Goal: Information Seeking & Learning: Learn about a topic

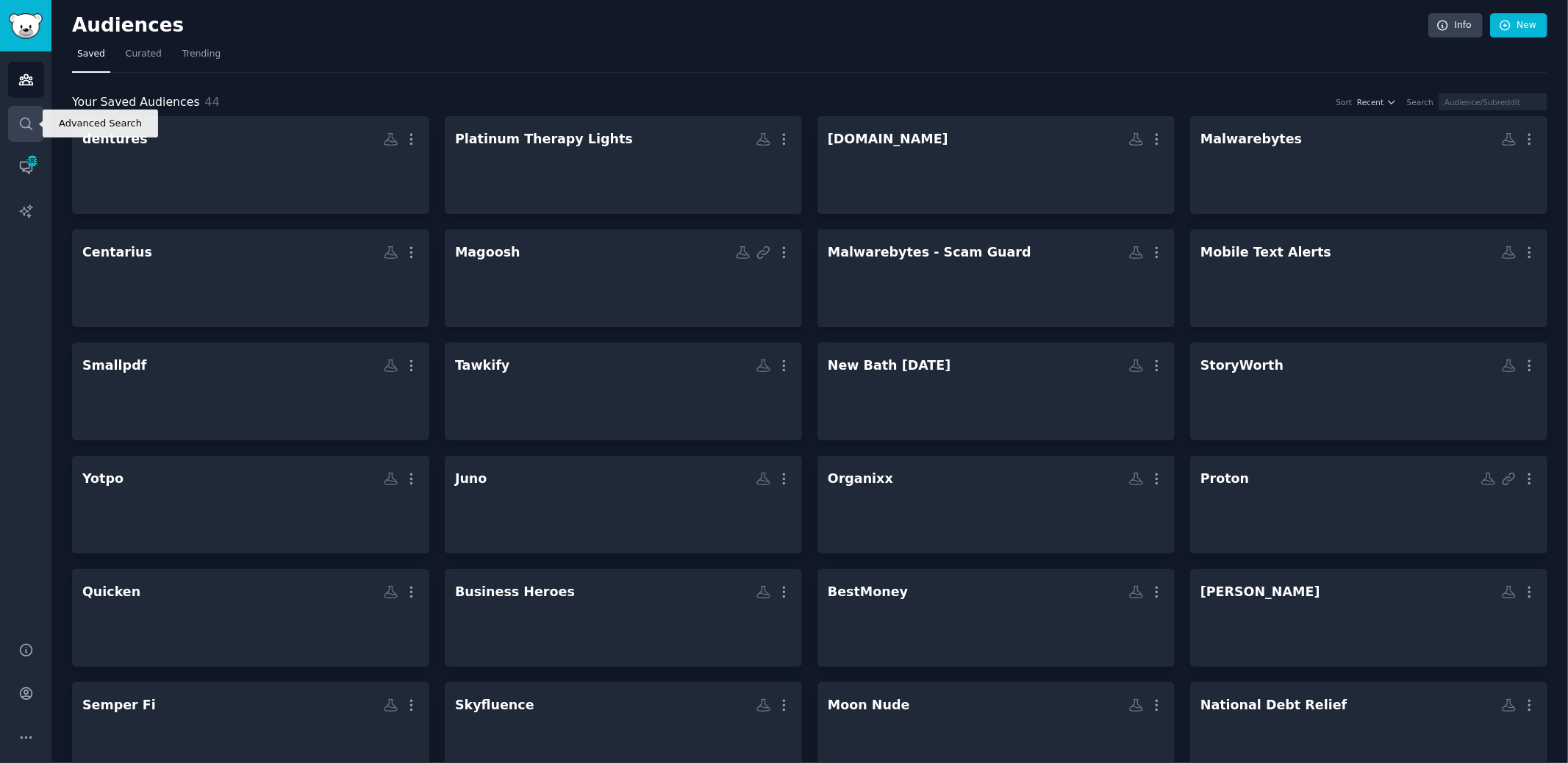
click at [19, 125] on icon "Sidebar" at bounding box center [26, 124] width 15 height 15
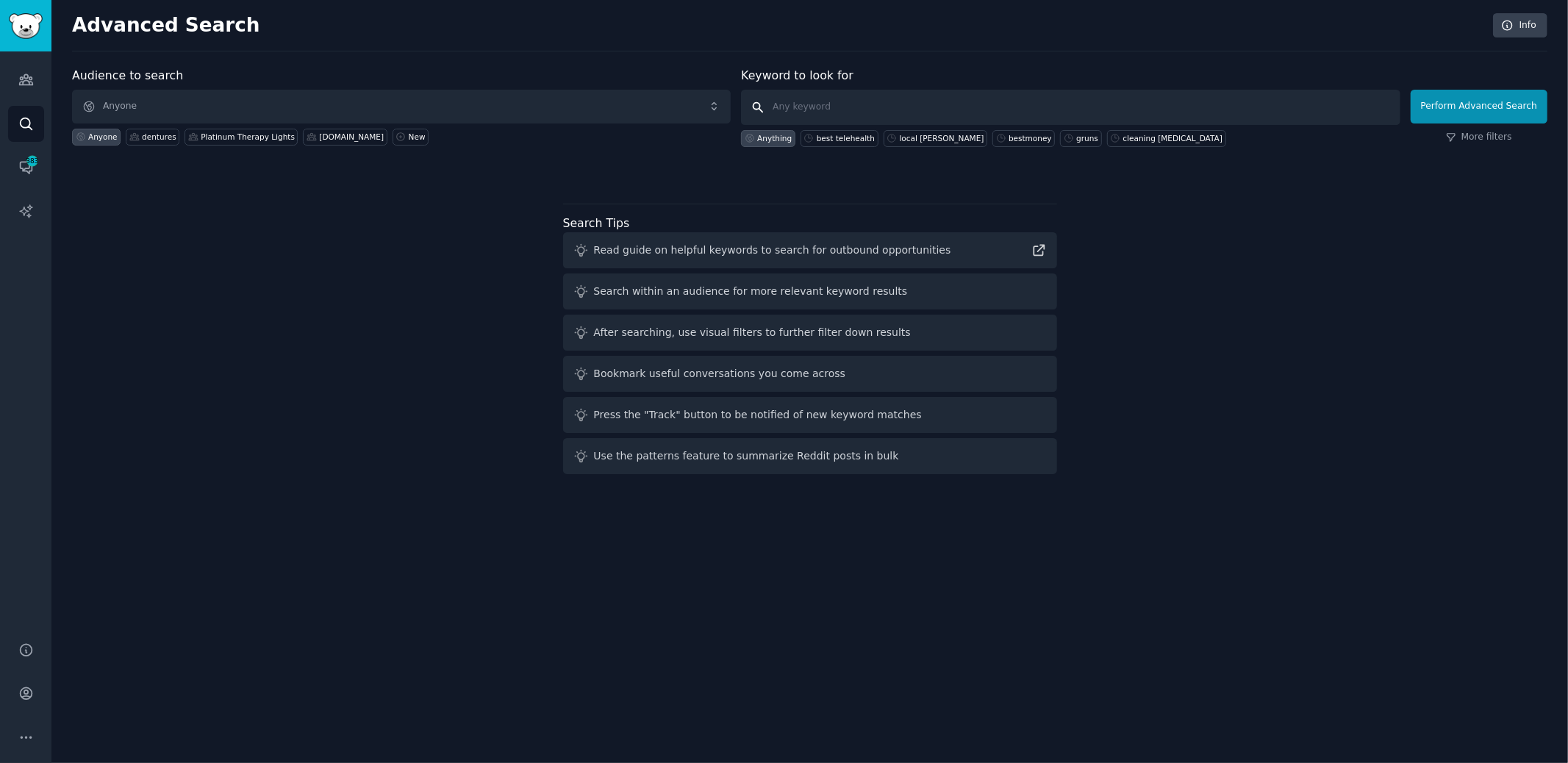
click at [1030, 111] on input "text" at bounding box center [1070, 108] width 658 height 36
type input "cvent"
click button "Perform Advanced Search" at bounding box center [1479, 107] width 137 height 34
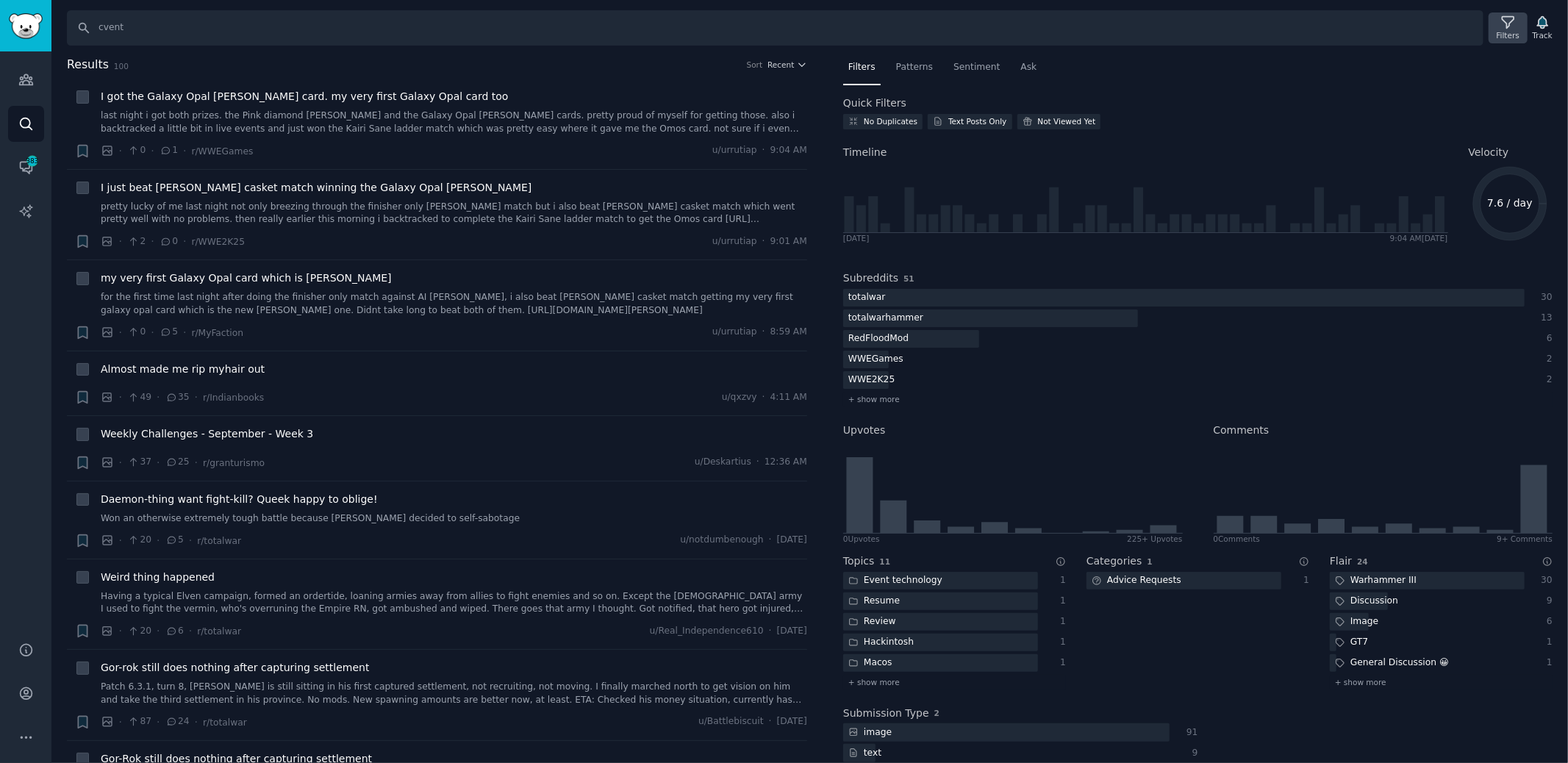
click at [1507, 33] on div "Filters" at bounding box center [1508, 35] width 22 height 10
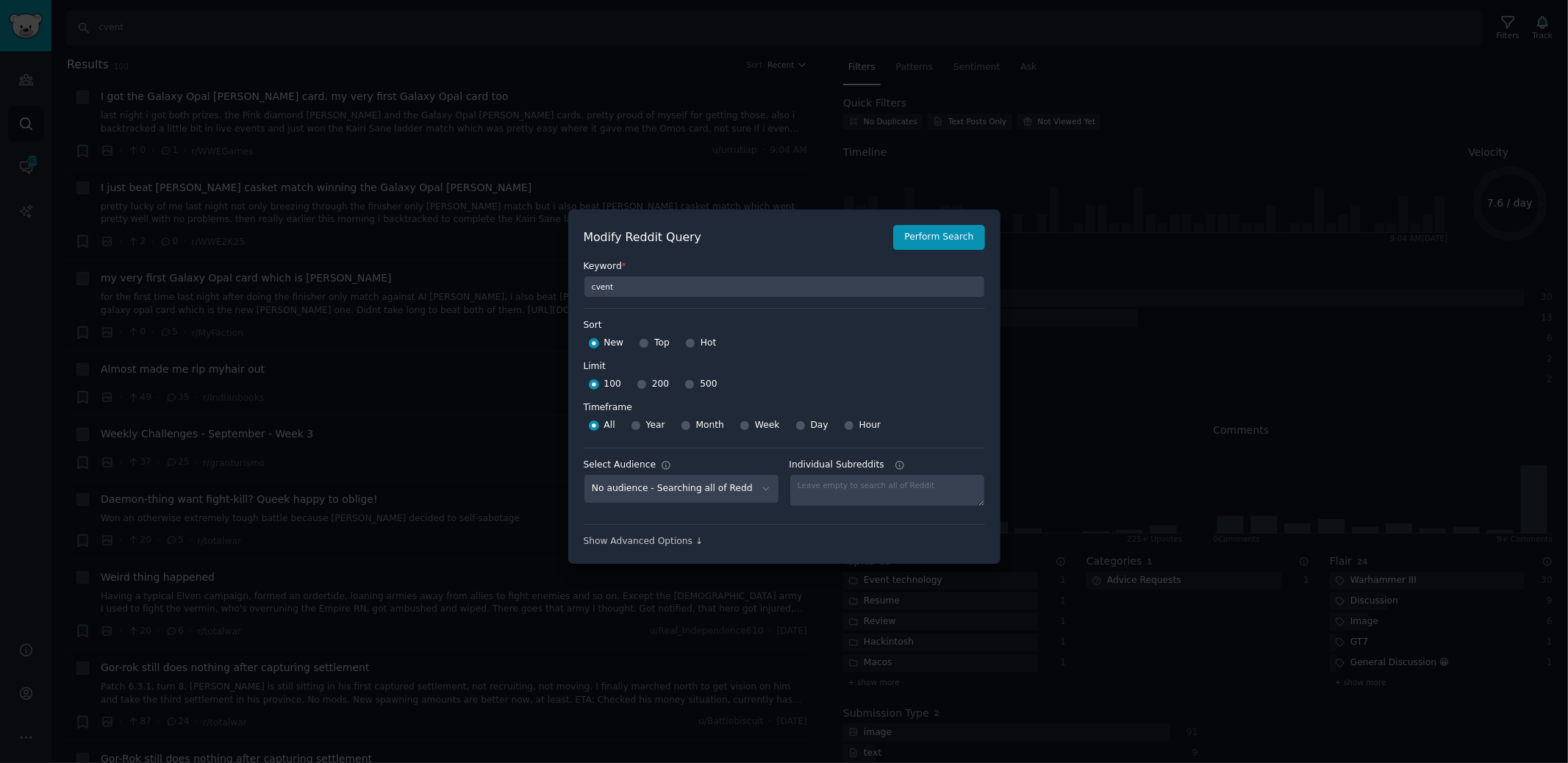
click at [409, 101] on div at bounding box center [784, 382] width 1568 height 763
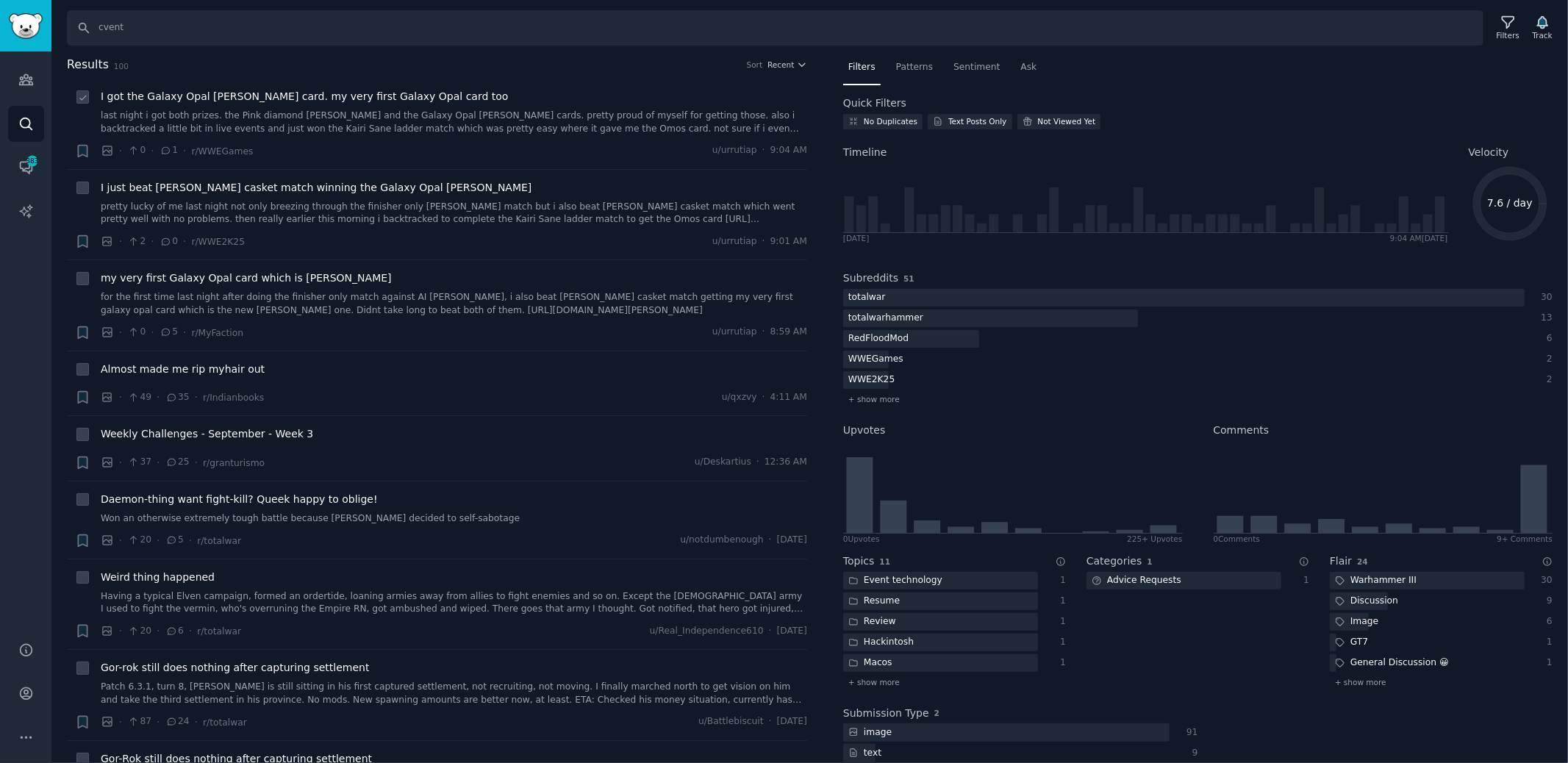
click at [421, 96] on span "I got the Galaxy Opal [PERSON_NAME] card. my very first Galaxy Opal card too" at bounding box center [304, 97] width 408 height 15
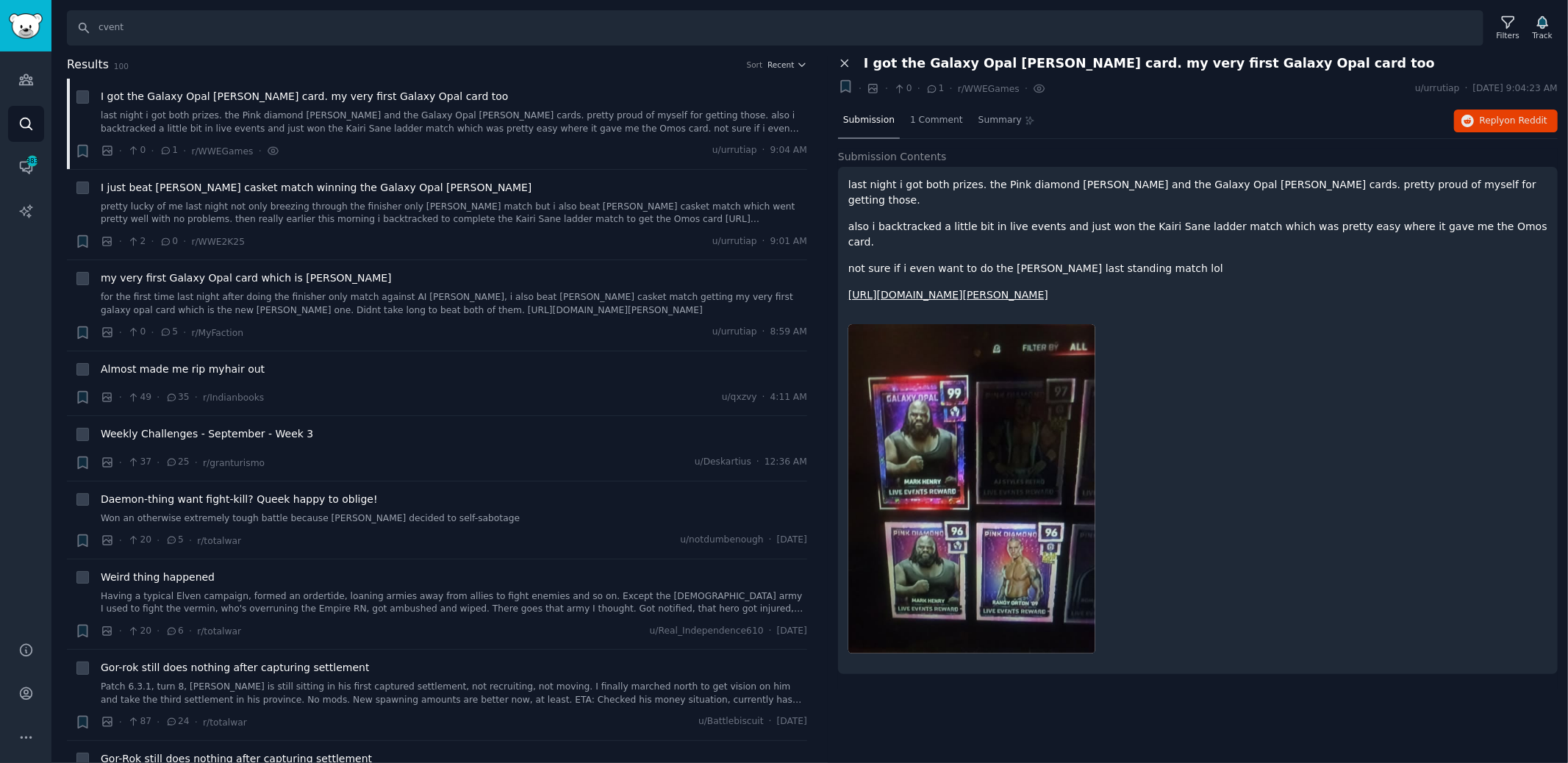
click at [838, 58] on icon at bounding box center [844, 63] width 13 height 13
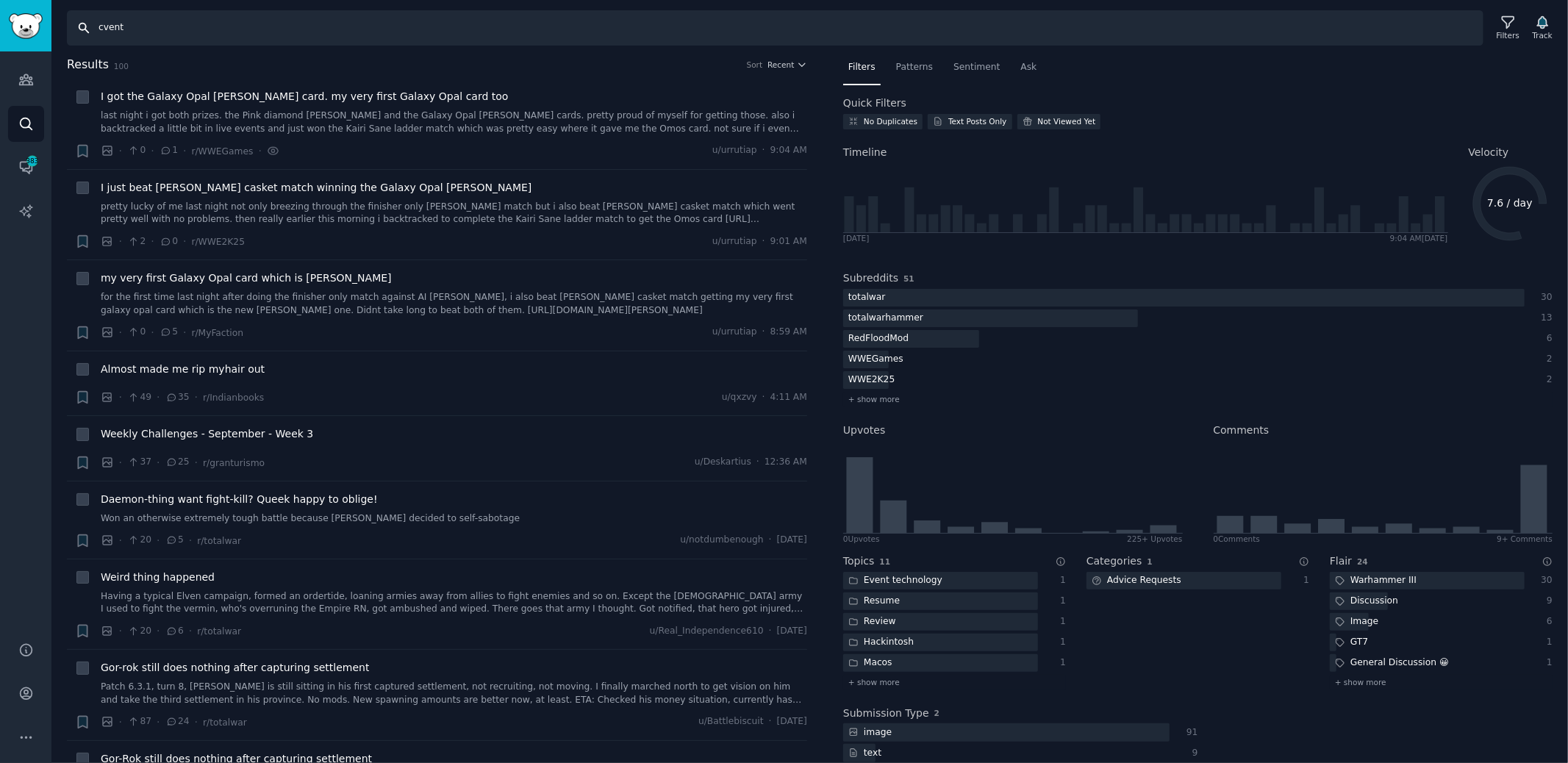
click at [1433, 30] on input "cvent" at bounding box center [774, 28] width 1416 height 36
click at [445, 36] on input "cvent" at bounding box center [774, 28] width 1416 height 36
click at [80, 26] on input "cvent" at bounding box center [774, 28] width 1416 height 36
click at [1510, 22] on icon at bounding box center [1508, 22] width 15 height 15
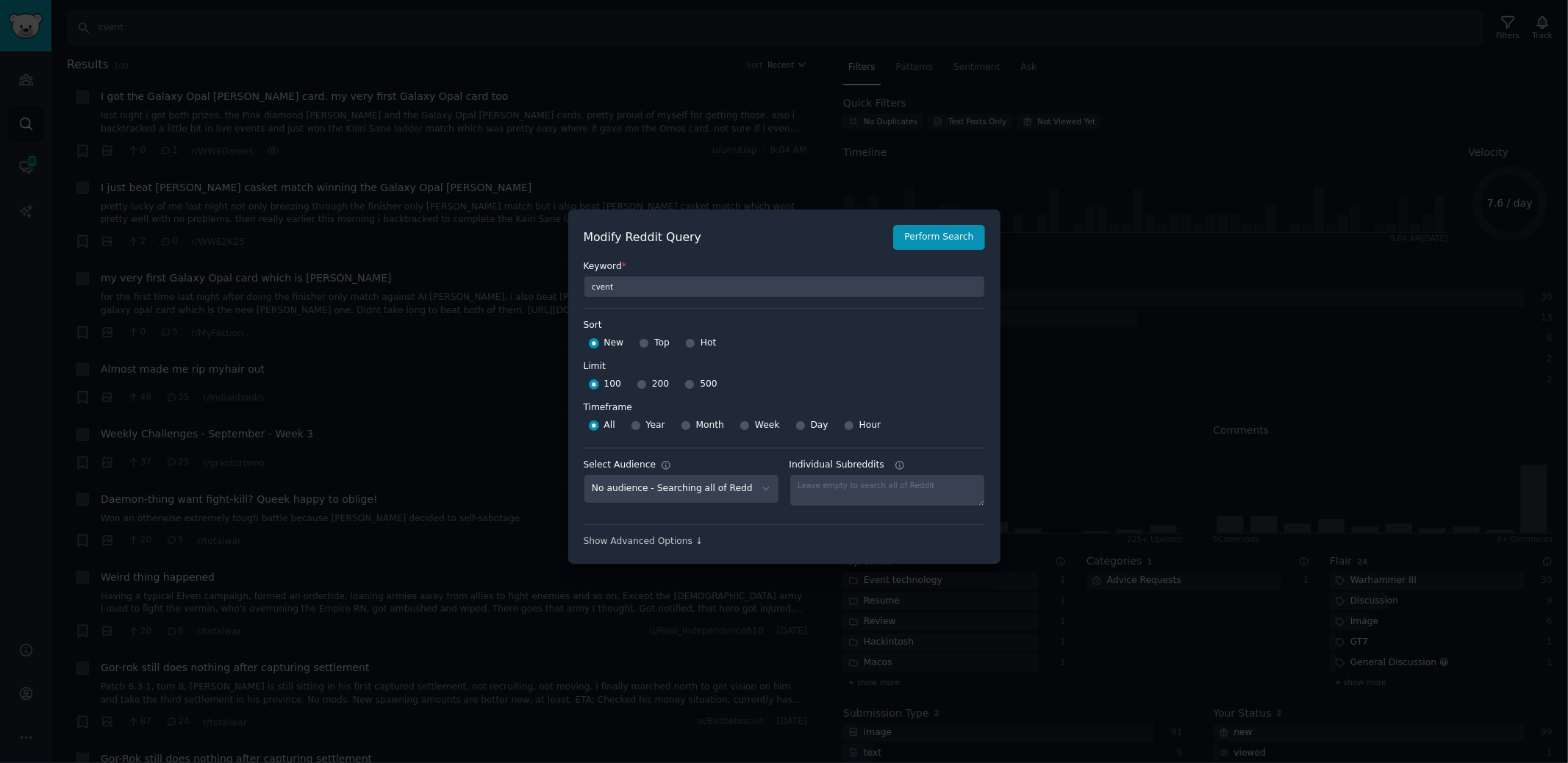
click at [814, 171] on div at bounding box center [784, 382] width 1568 height 763
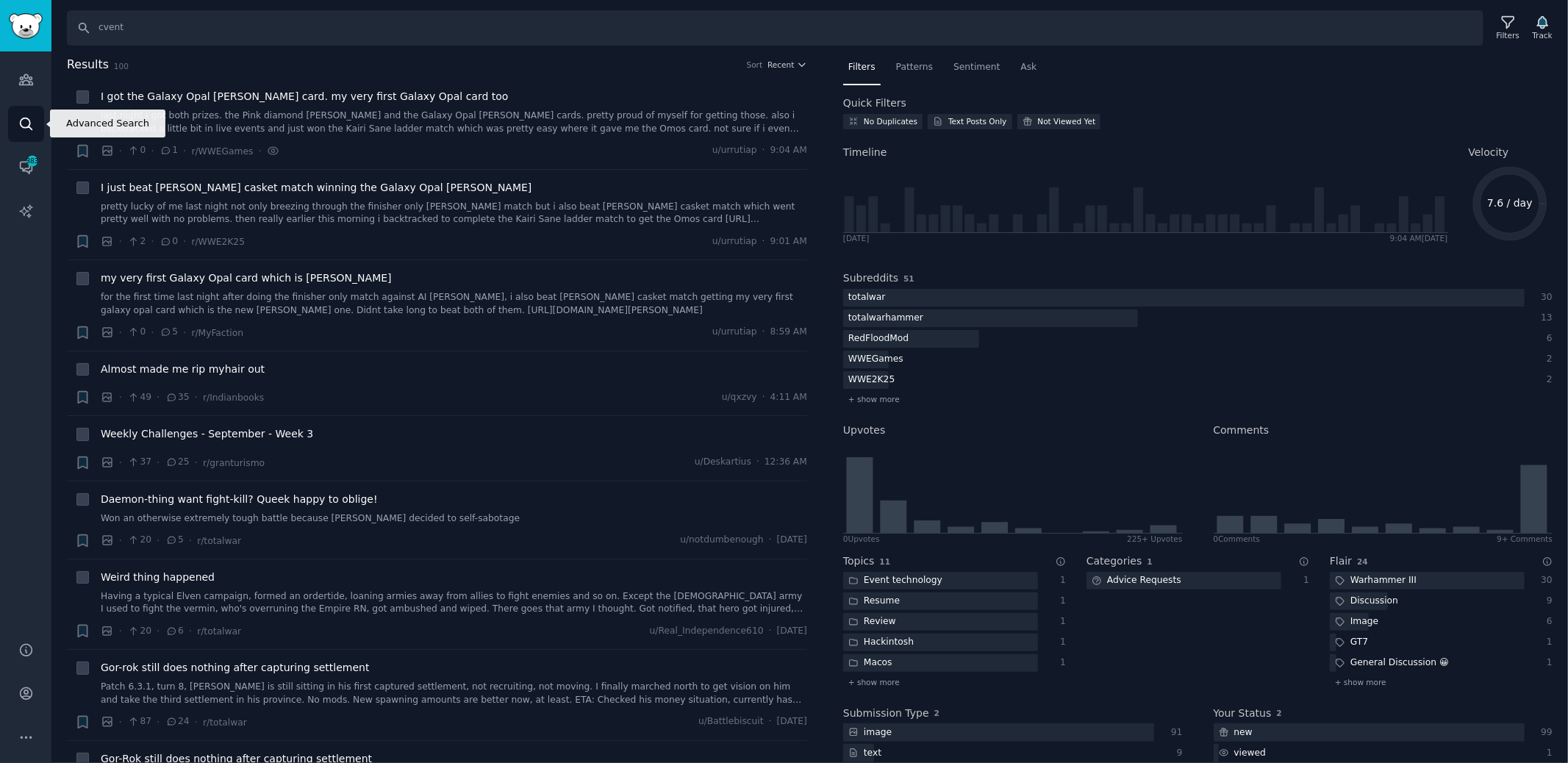
click at [28, 121] on icon "Sidebar" at bounding box center [26, 124] width 15 height 15
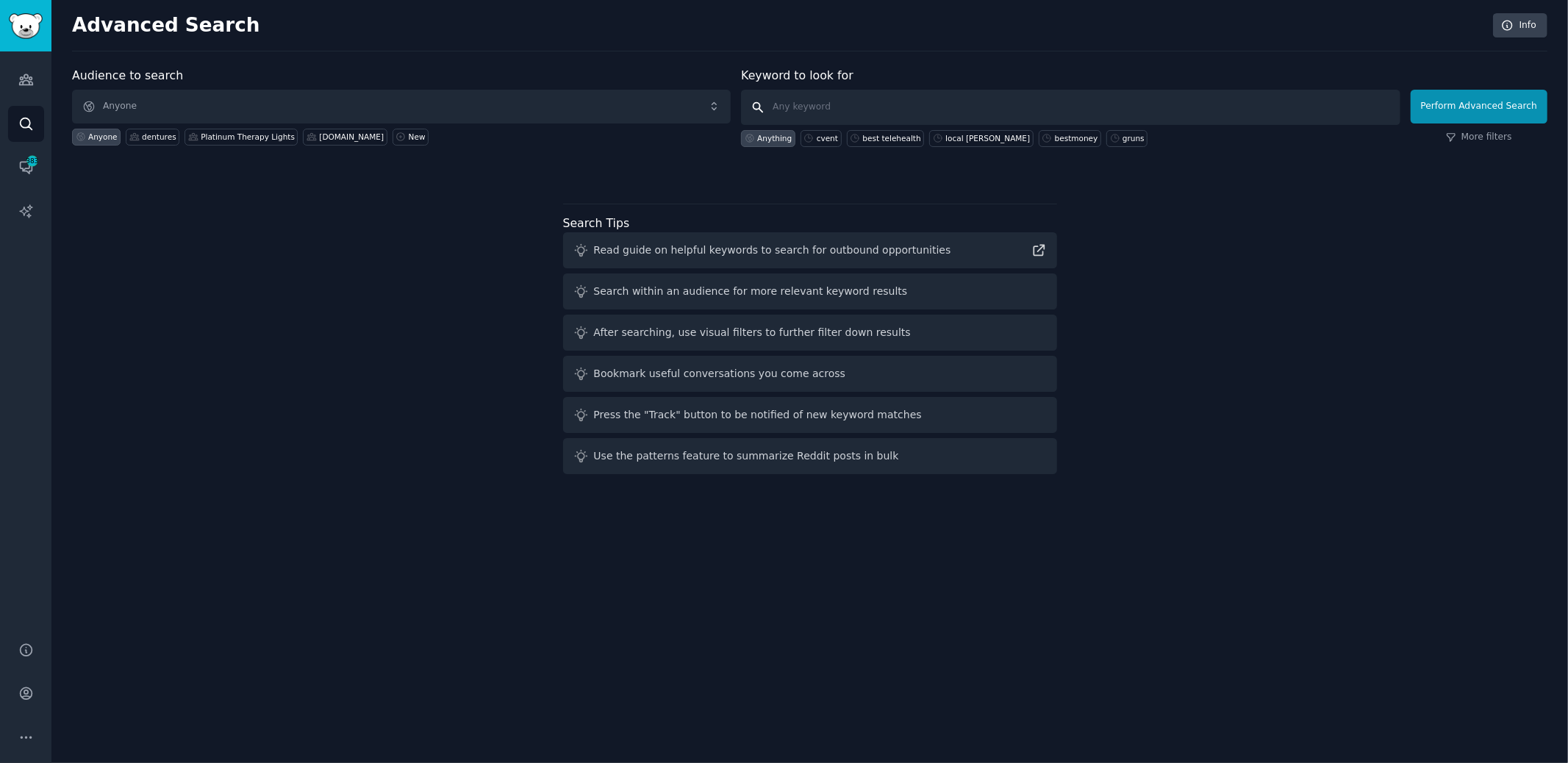
click at [902, 103] on input "text" at bounding box center [1070, 108] width 658 height 36
click at [1470, 136] on link "More filters" at bounding box center [1479, 137] width 67 height 13
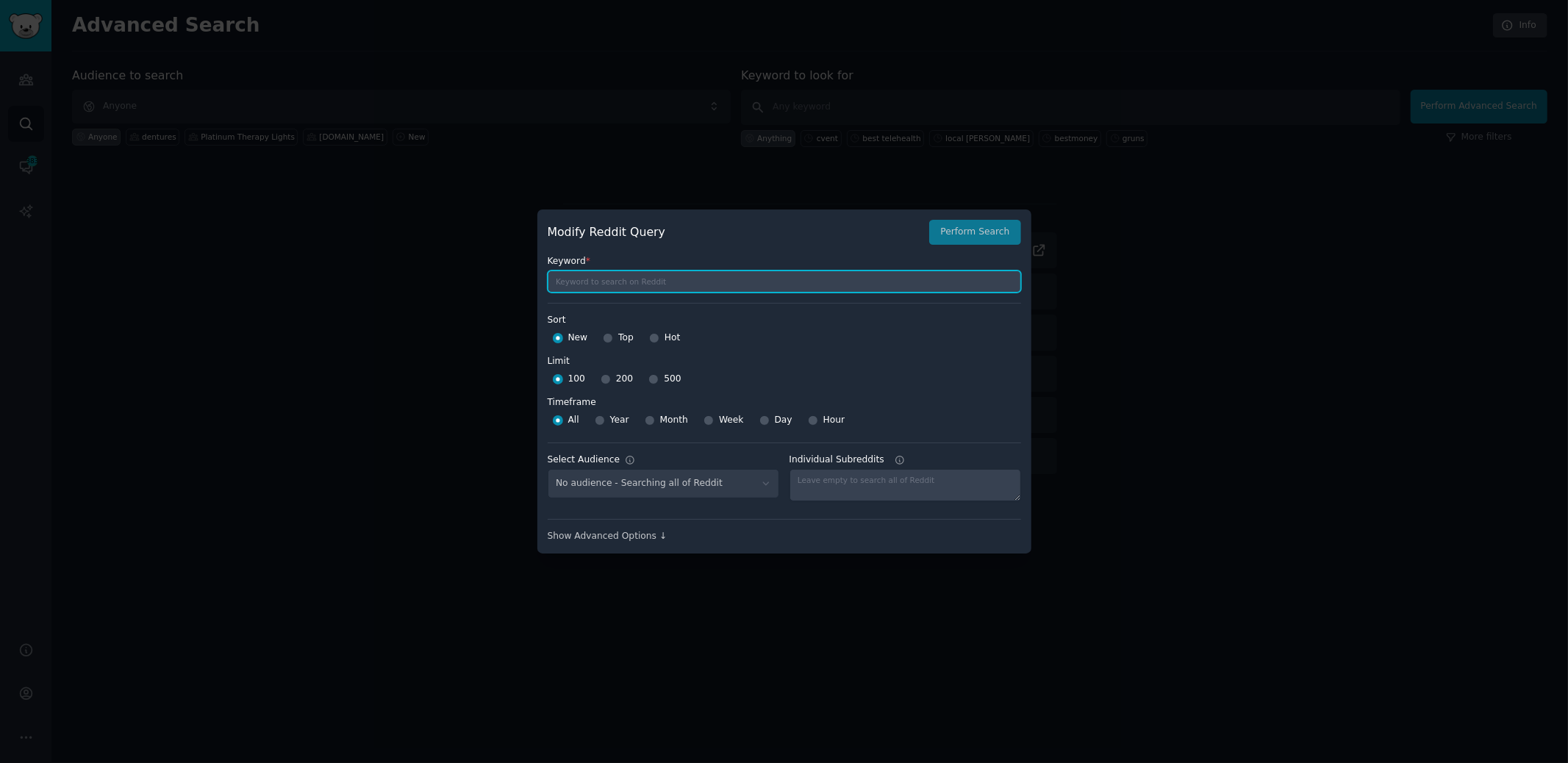
click at [757, 279] on input "text" at bounding box center [784, 282] width 473 height 22
type input "cvent"
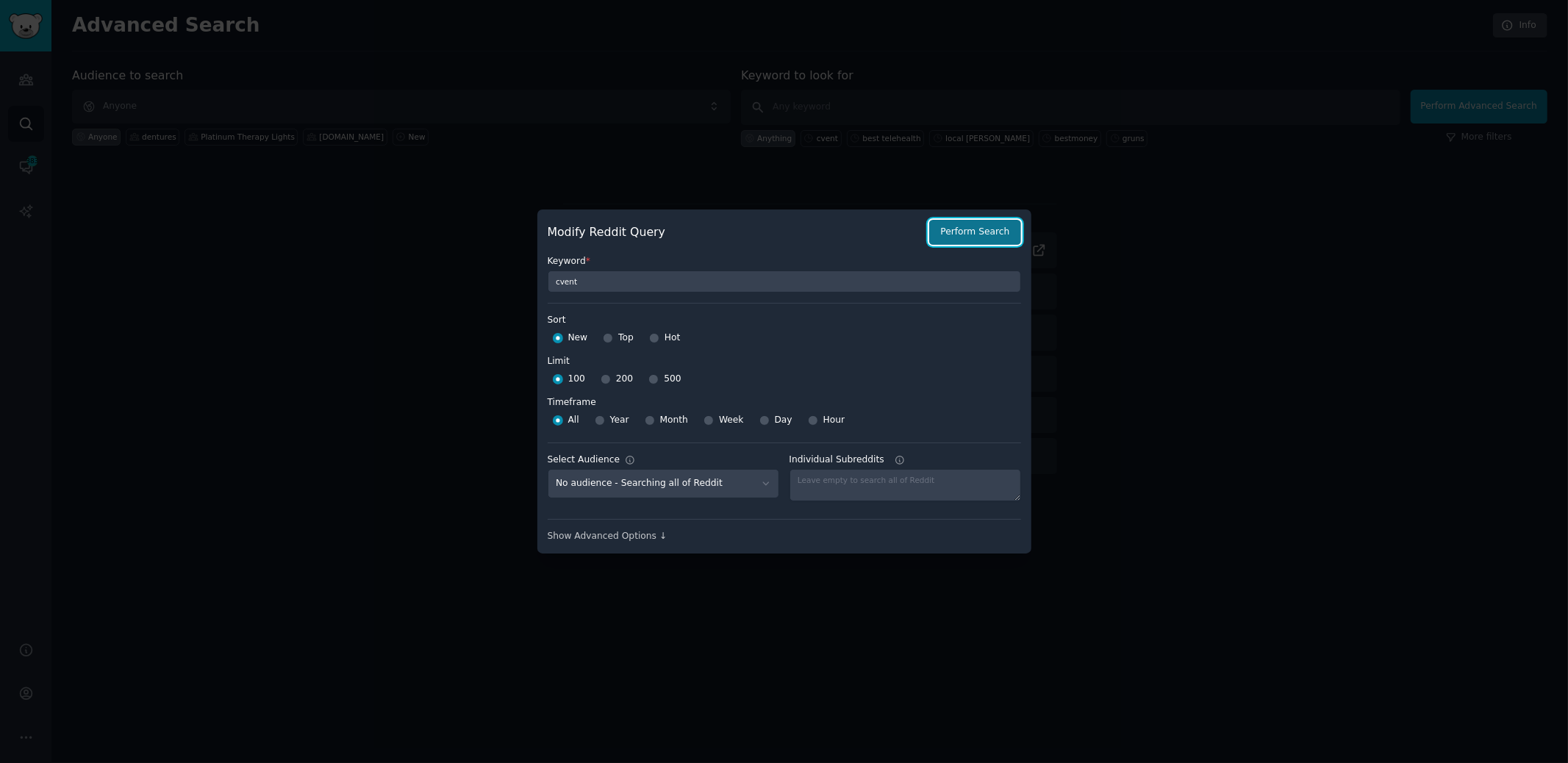
click at [965, 234] on button "Perform Search" at bounding box center [975, 232] width 91 height 25
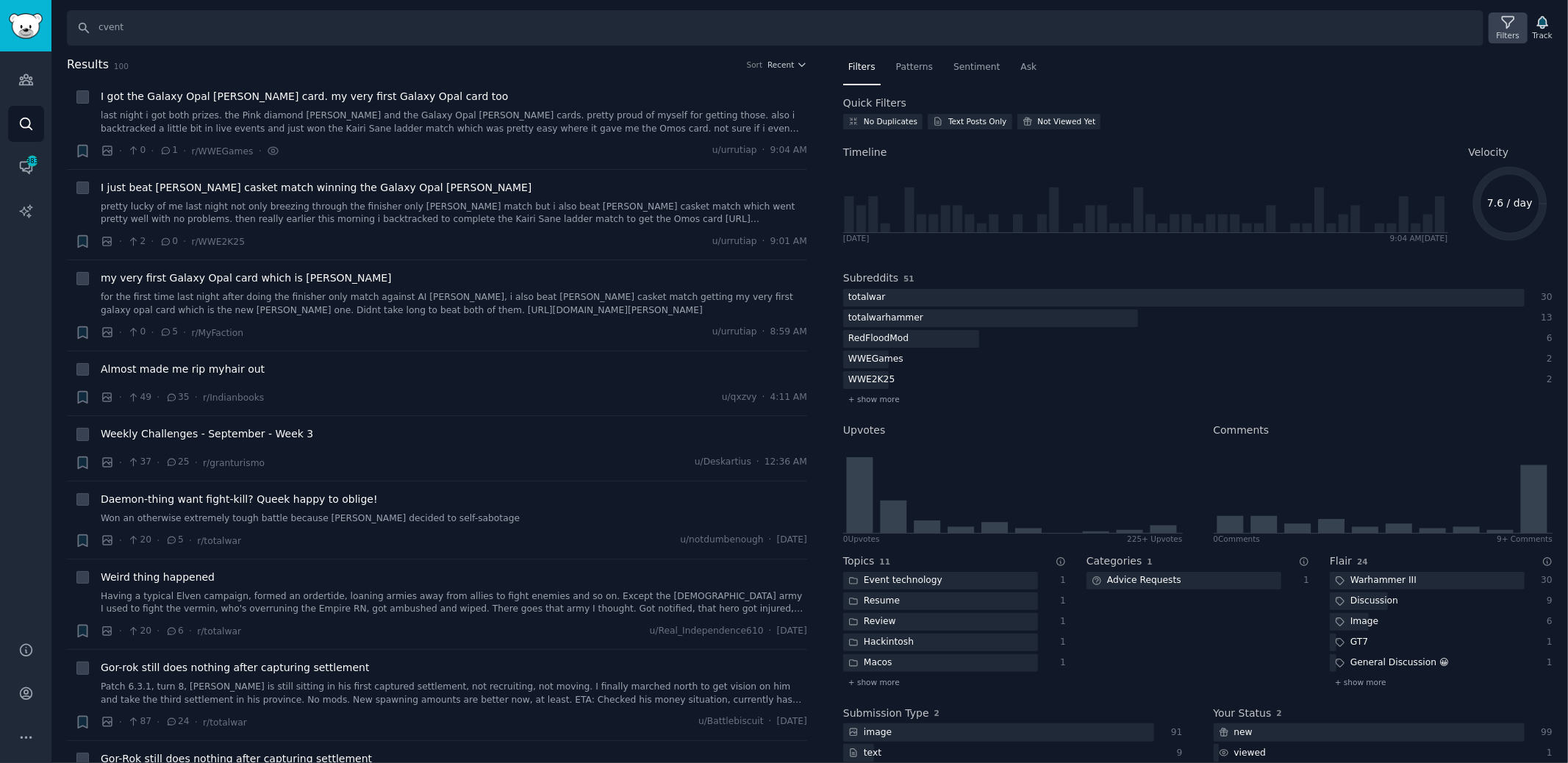
click at [1506, 23] on icon at bounding box center [1508, 22] width 15 height 15
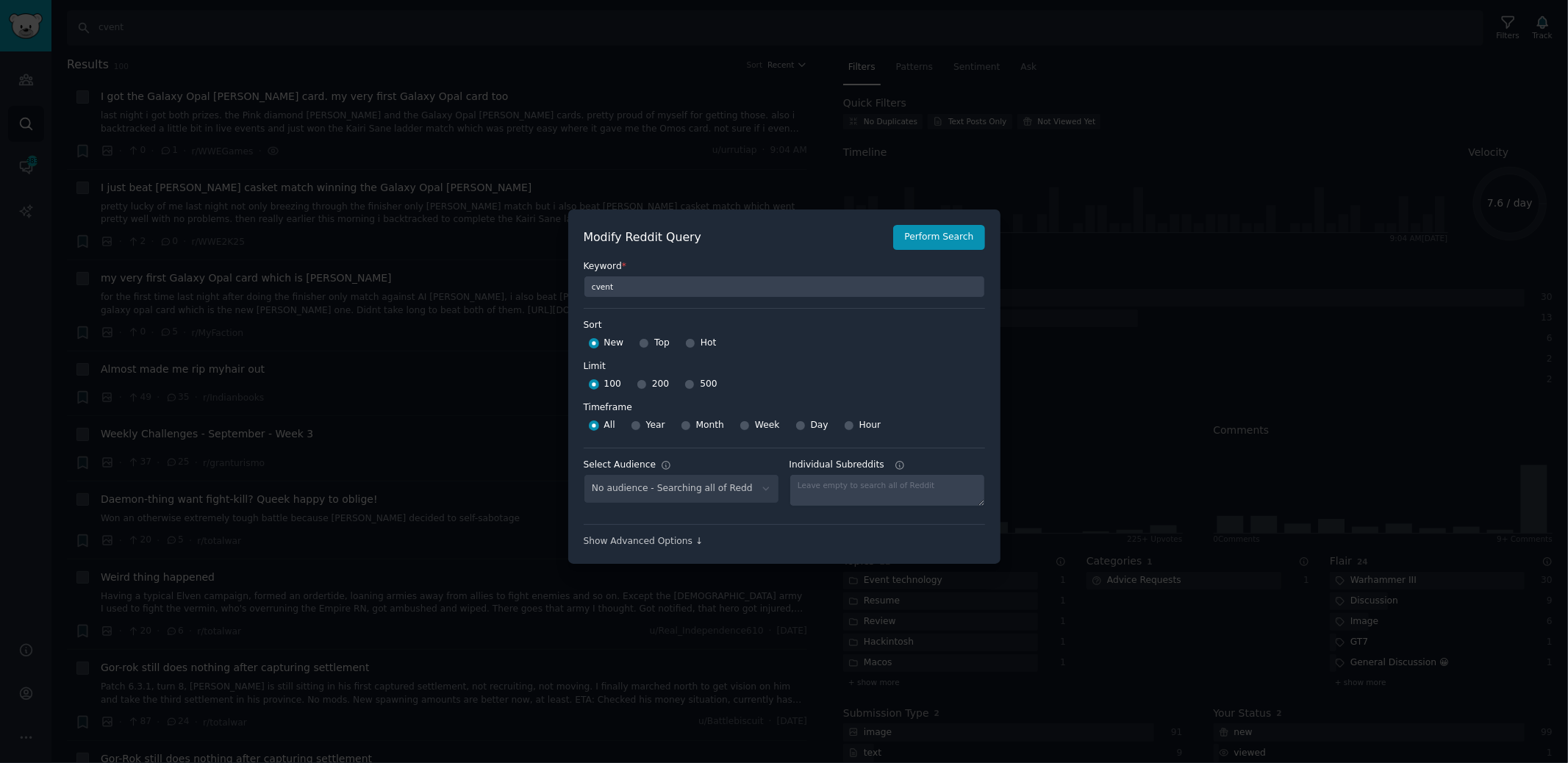
scroll to position [9, 0]
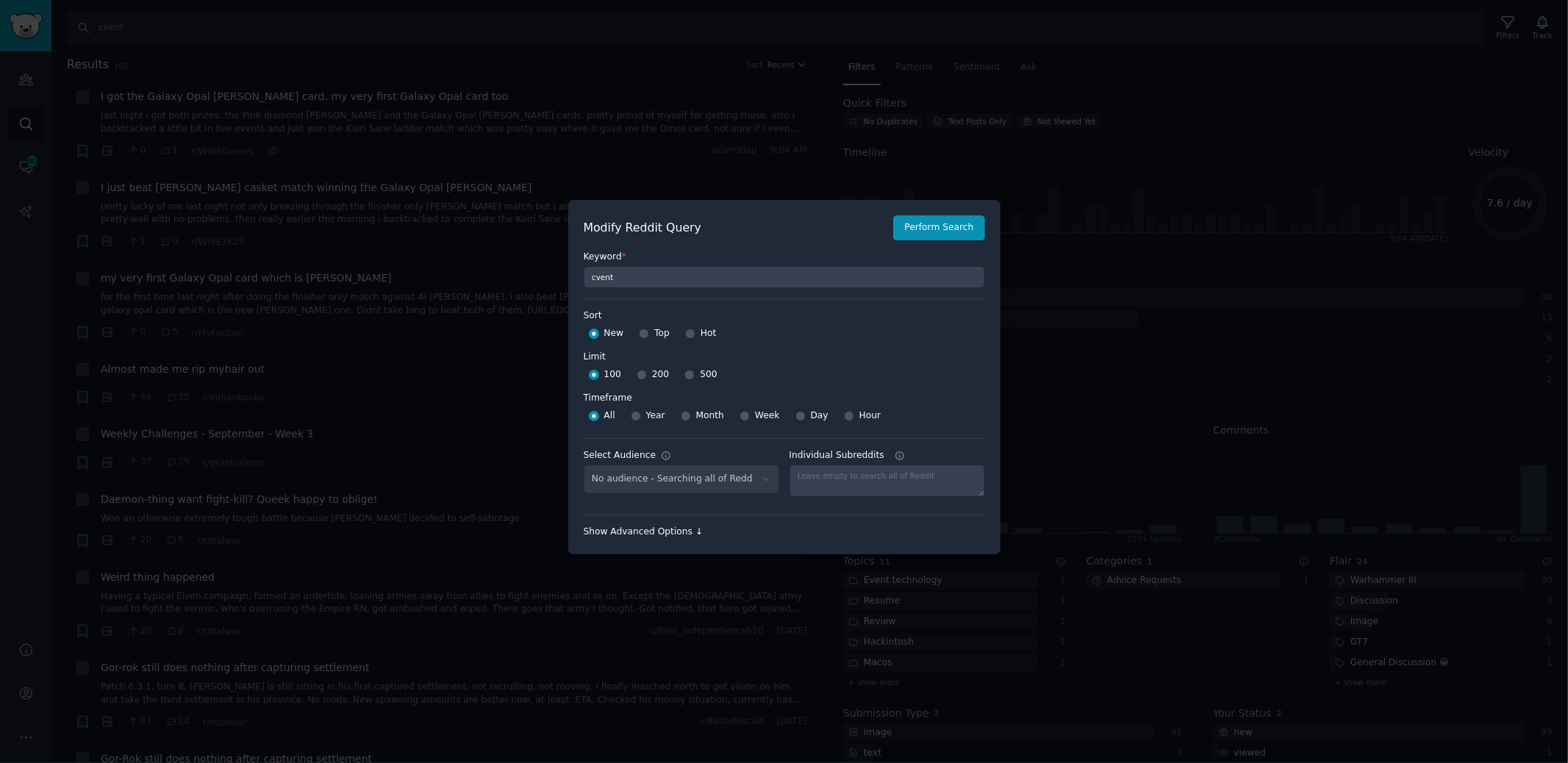
click at [688, 532] on div "Show Advanced Options ↓" at bounding box center [784, 532] width 401 height 13
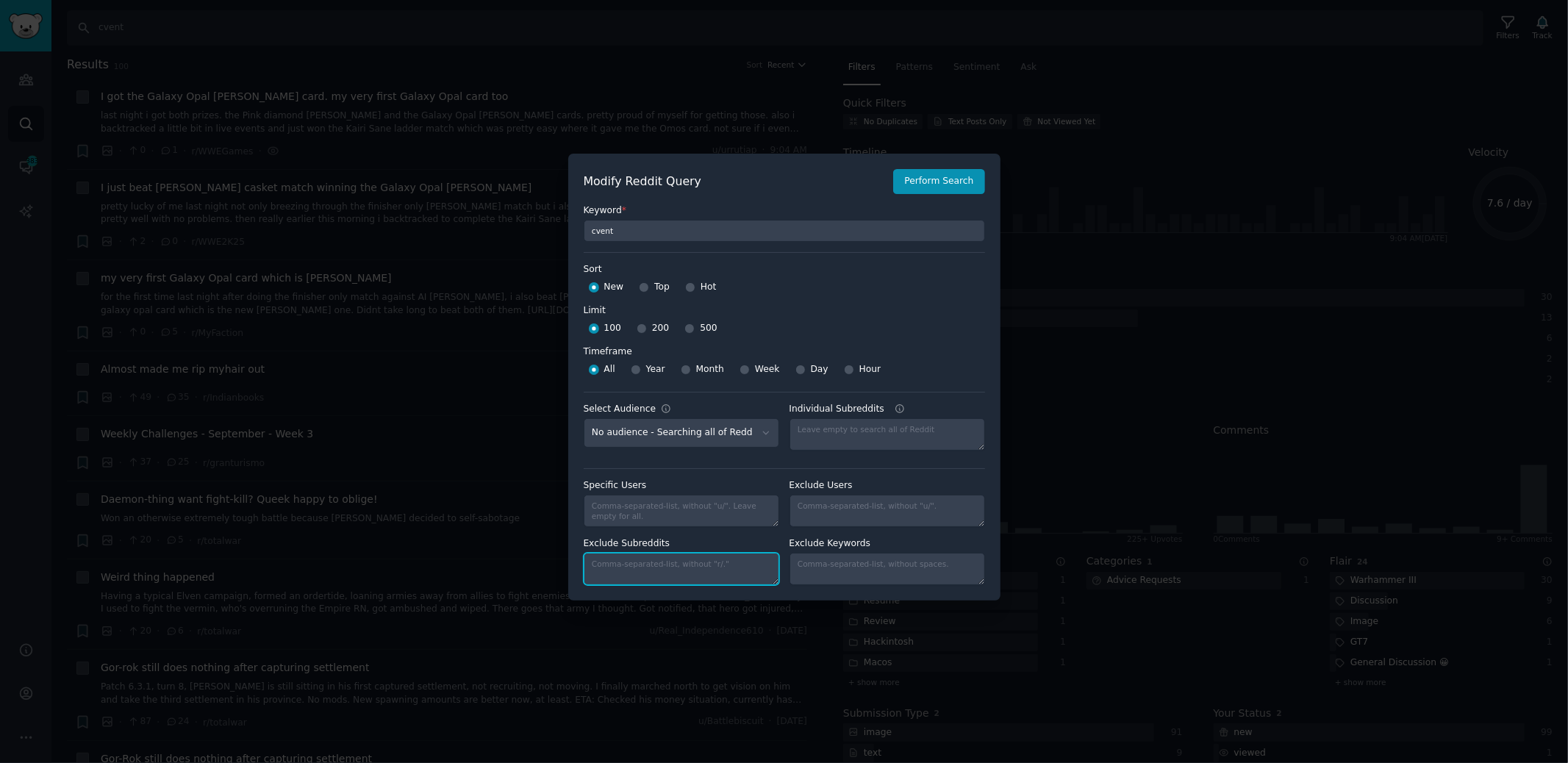
click at [738, 560] on textarea "Exclude Subreddits" at bounding box center [682, 570] width 196 height 33
click at [849, 562] on textarea "Individual Subreddits" at bounding box center [887, 570] width 196 height 33
type textarea "Galaxy Opal totalware"
click at [965, 181] on button "Perform Search" at bounding box center [939, 182] width 91 height 25
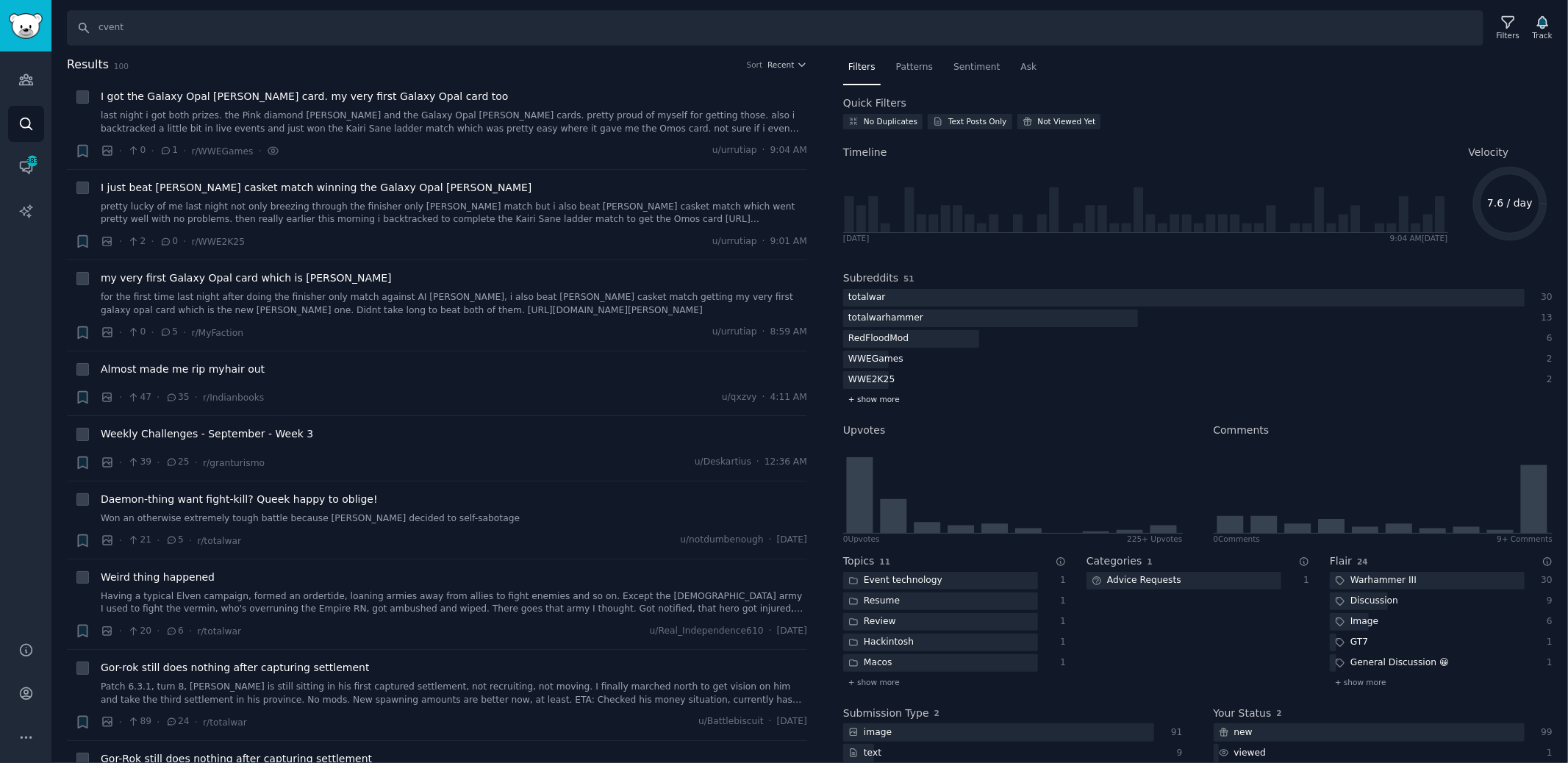
click at [889, 400] on span "+ show more" at bounding box center [874, 399] width 52 height 10
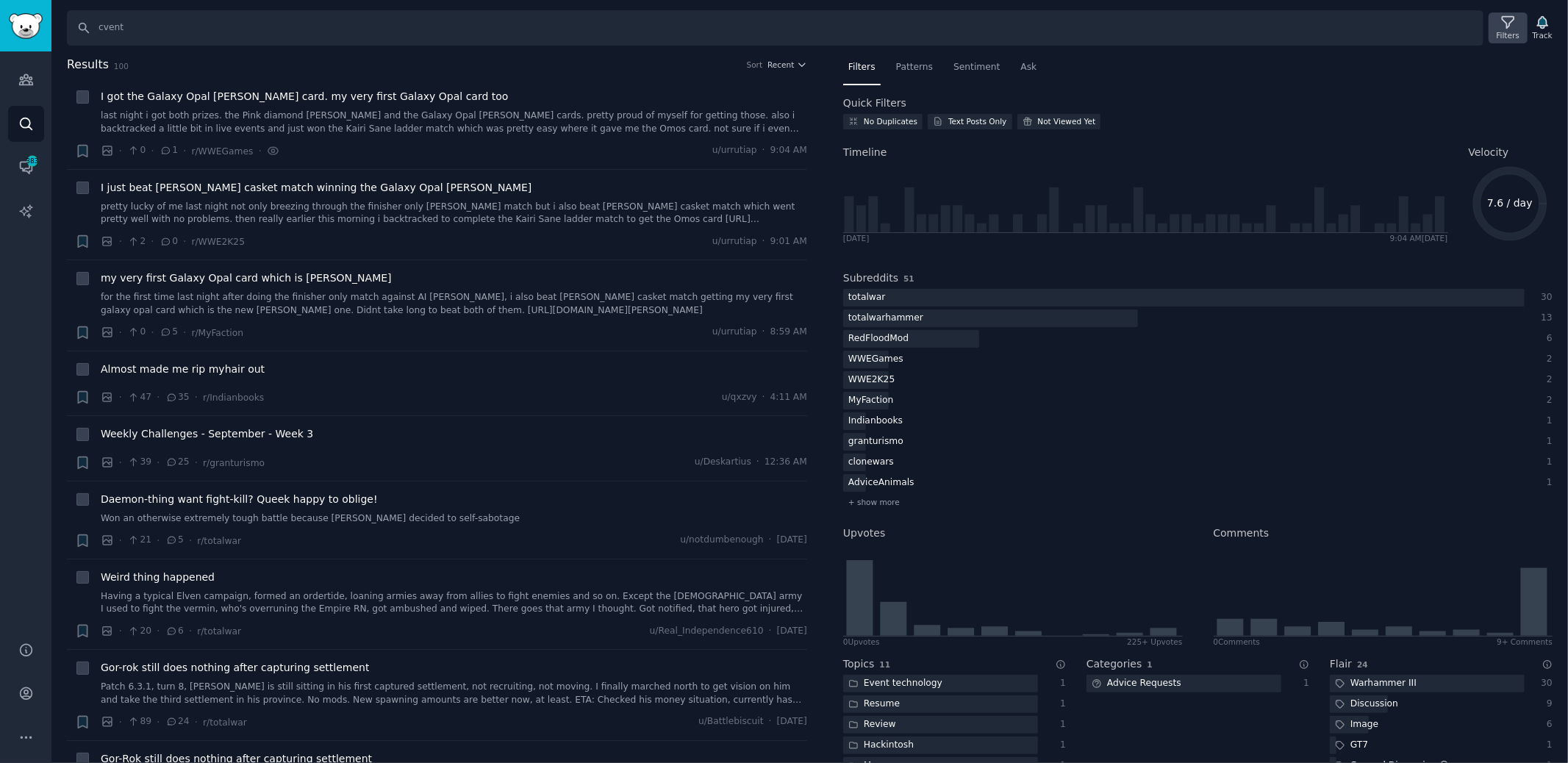
click at [1503, 27] on icon at bounding box center [1508, 22] width 15 height 15
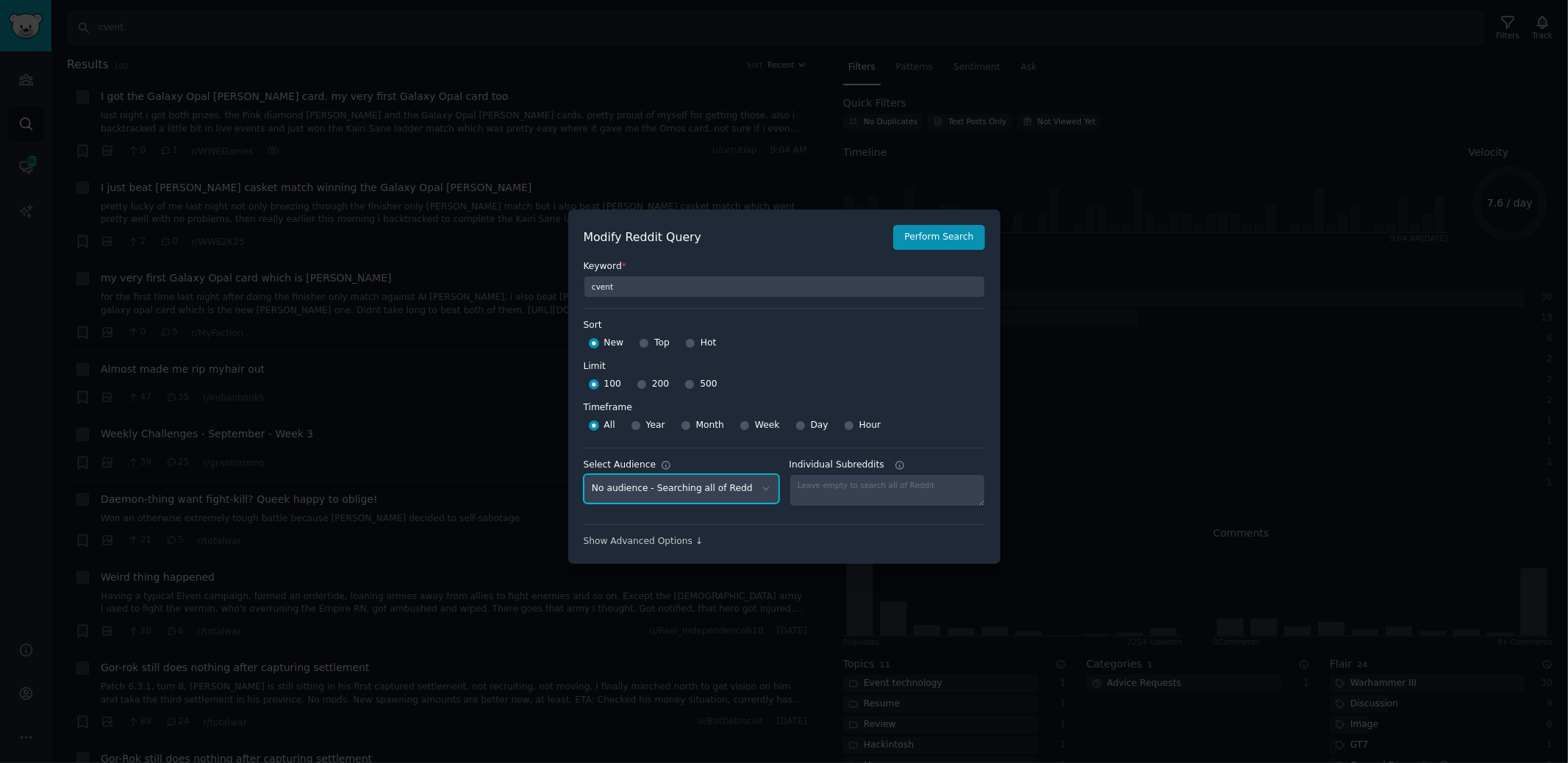
click at [736, 483] on select "No audience - Searching all of Reddit dentures - 2 Subreddits Platinum Therapy …" at bounding box center [682, 489] width 196 height 30
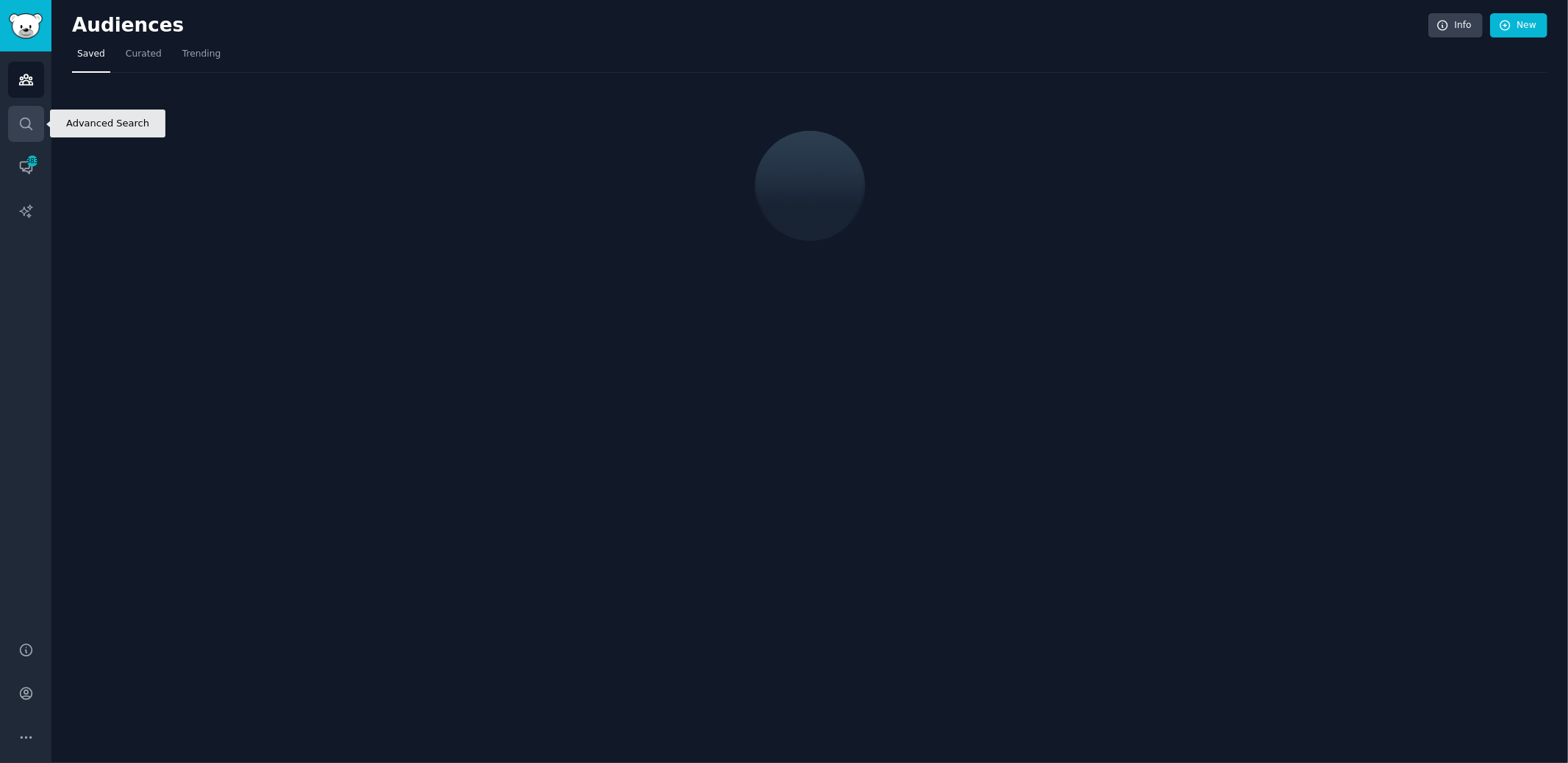
click at [29, 122] on icon "Sidebar" at bounding box center [26, 123] width 12 height 12
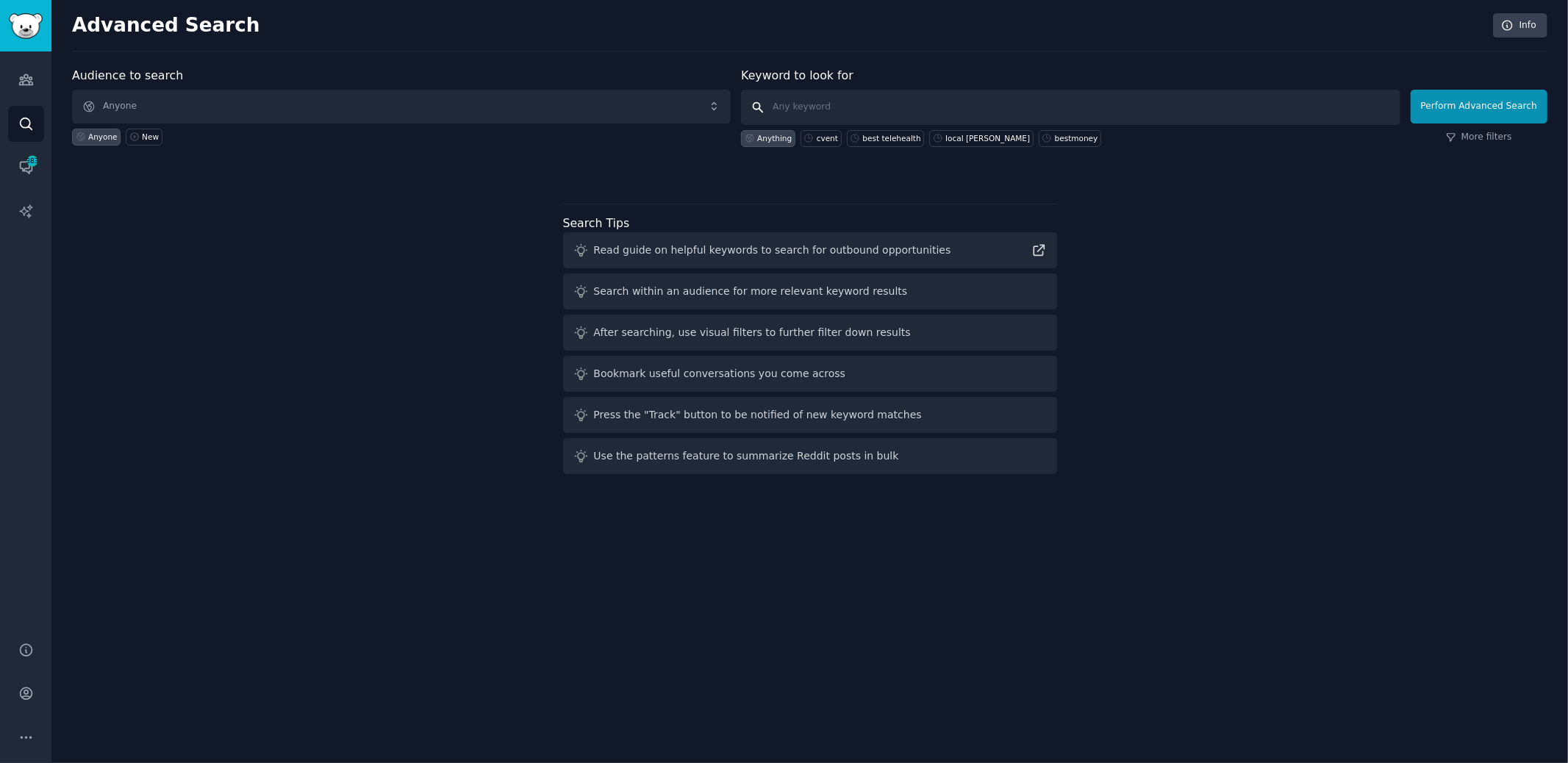
click at [854, 102] on input "text" at bounding box center [1070, 108] width 658 height 36
type input "cvent"
click at [1483, 133] on link "More filters" at bounding box center [1479, 137] width 67 height 13
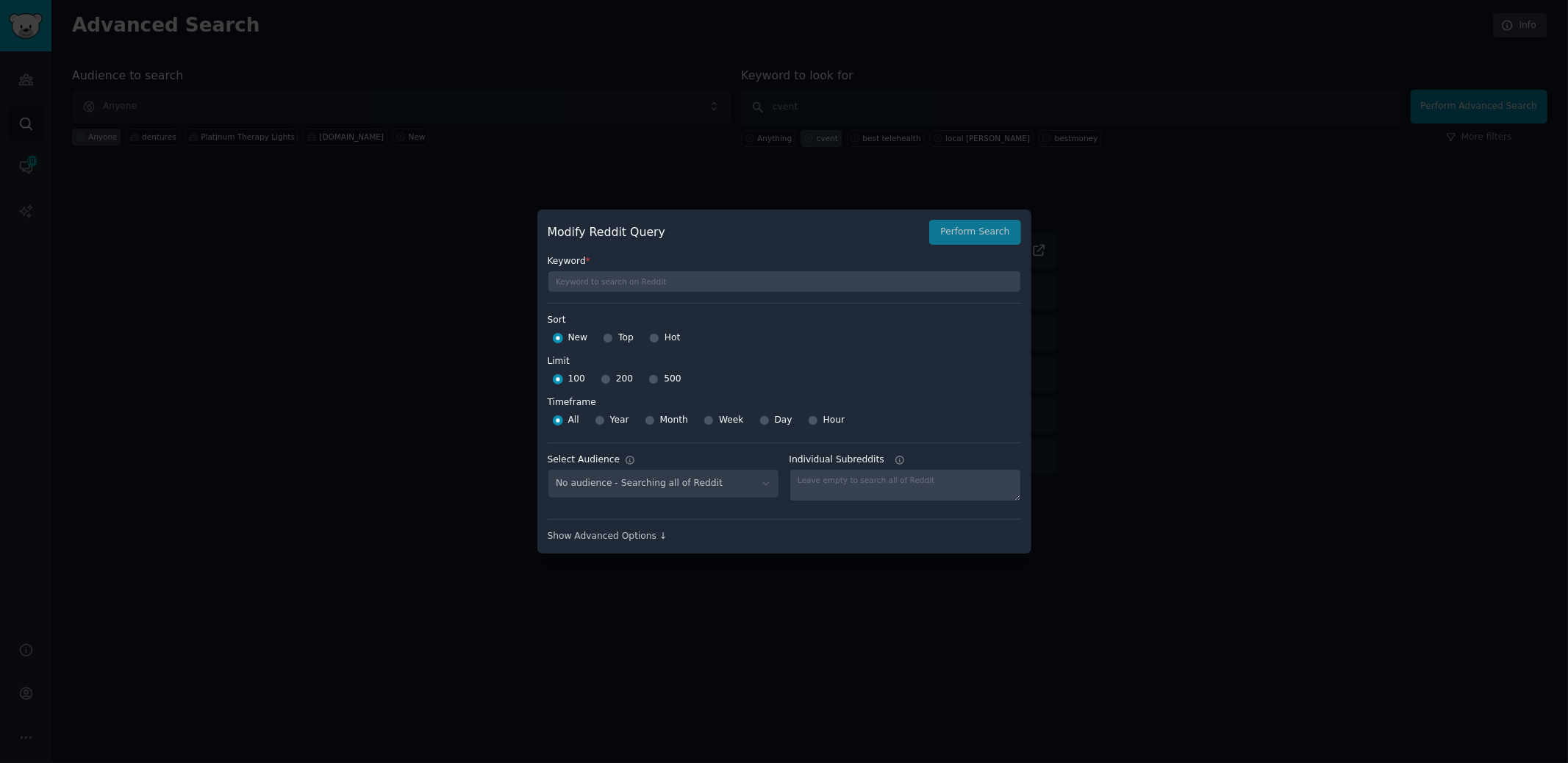
click at [641, 535] on div "Show Advanced Options ↓" at bounding box center [784, 536] width 473 height 13
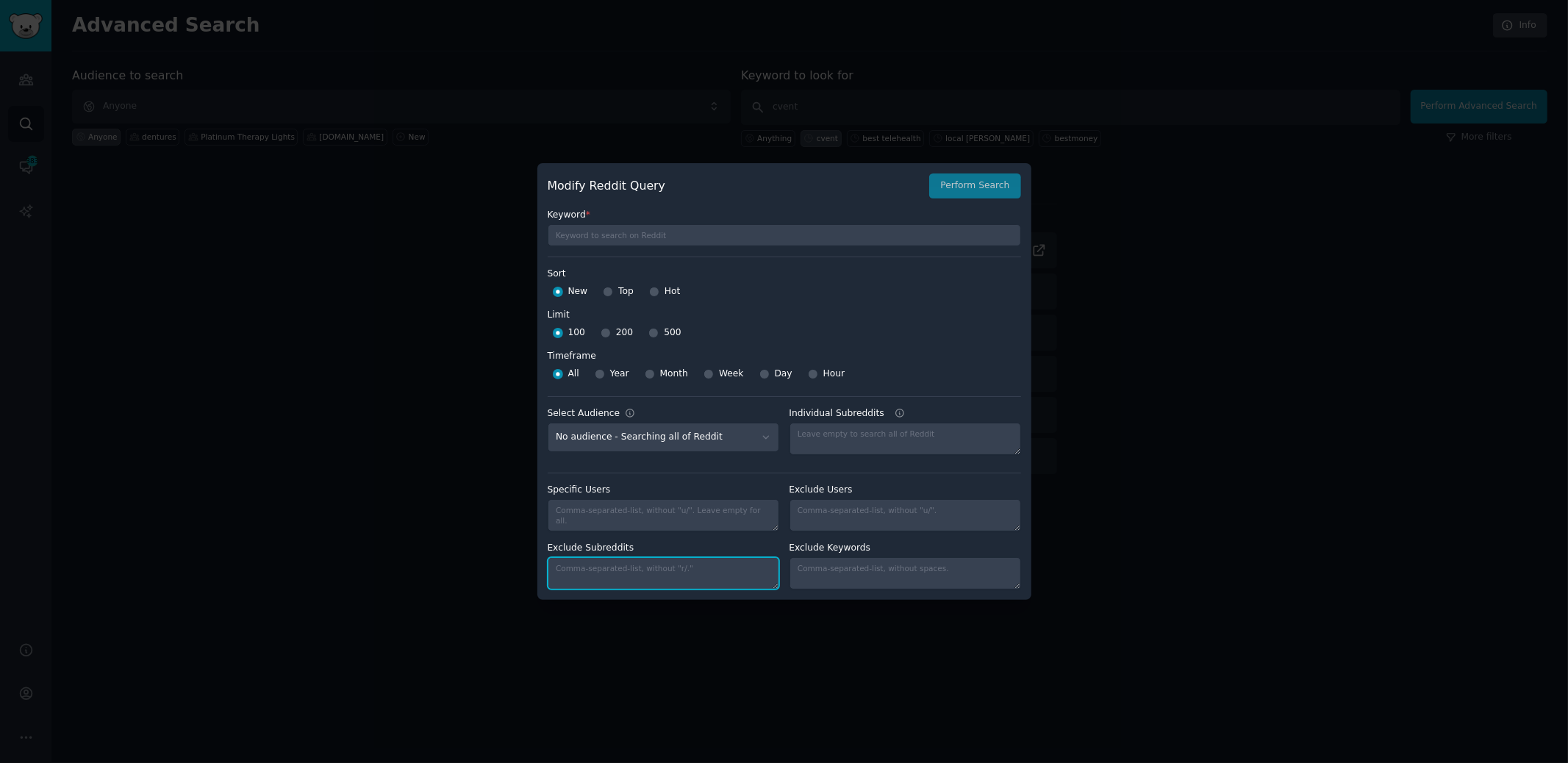
click at [621, 579] on textarea "Exclude Subreddits" at bounding box center [663, 573] width 231 height 33
type textarea "totalwar"
click at [985, 185] on div "Modify Reddit Query Perform Search" at bounding box center [784, 186] width 473 height 25
click at [766, 219] on label "Keyword *" at bounding box center [784, 215] width 473 height 13
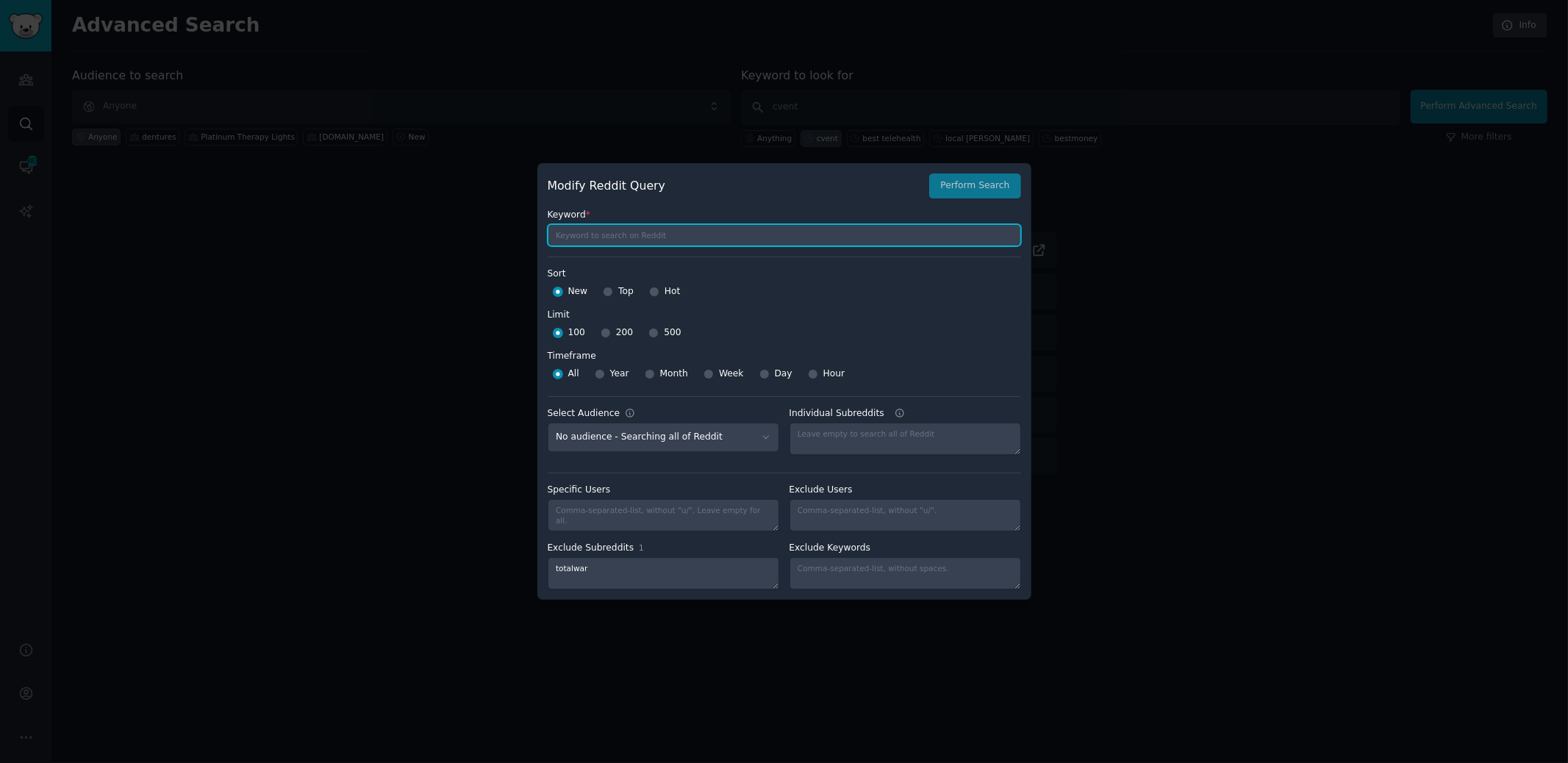
click at [760, 231] on input "text" at bounding box center [784, 235] width 473 height 22
type input "cvent"
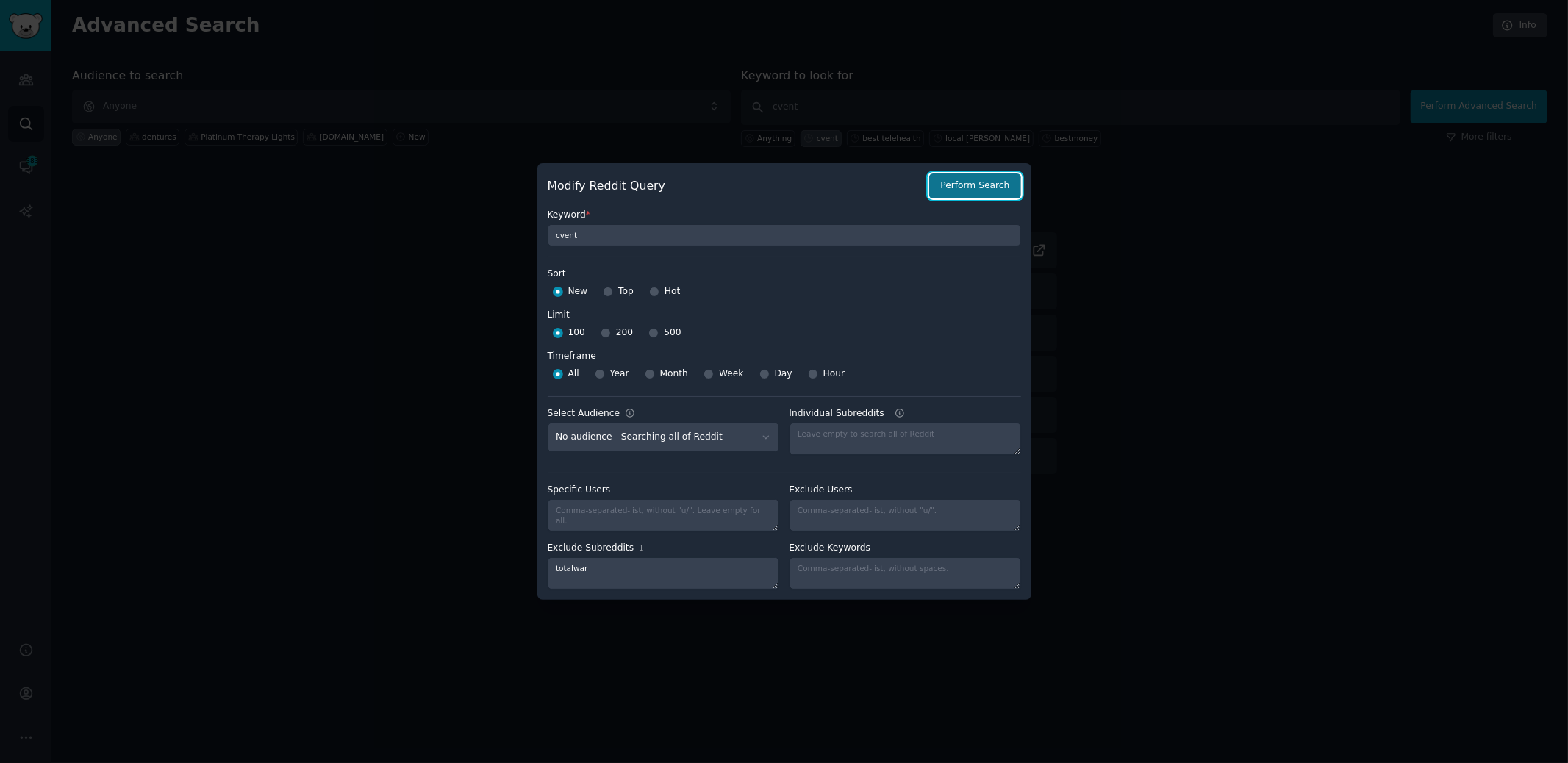
click at [954, 186] on button "Perform Search" at bounding box center [975, 186] width 91 height 25
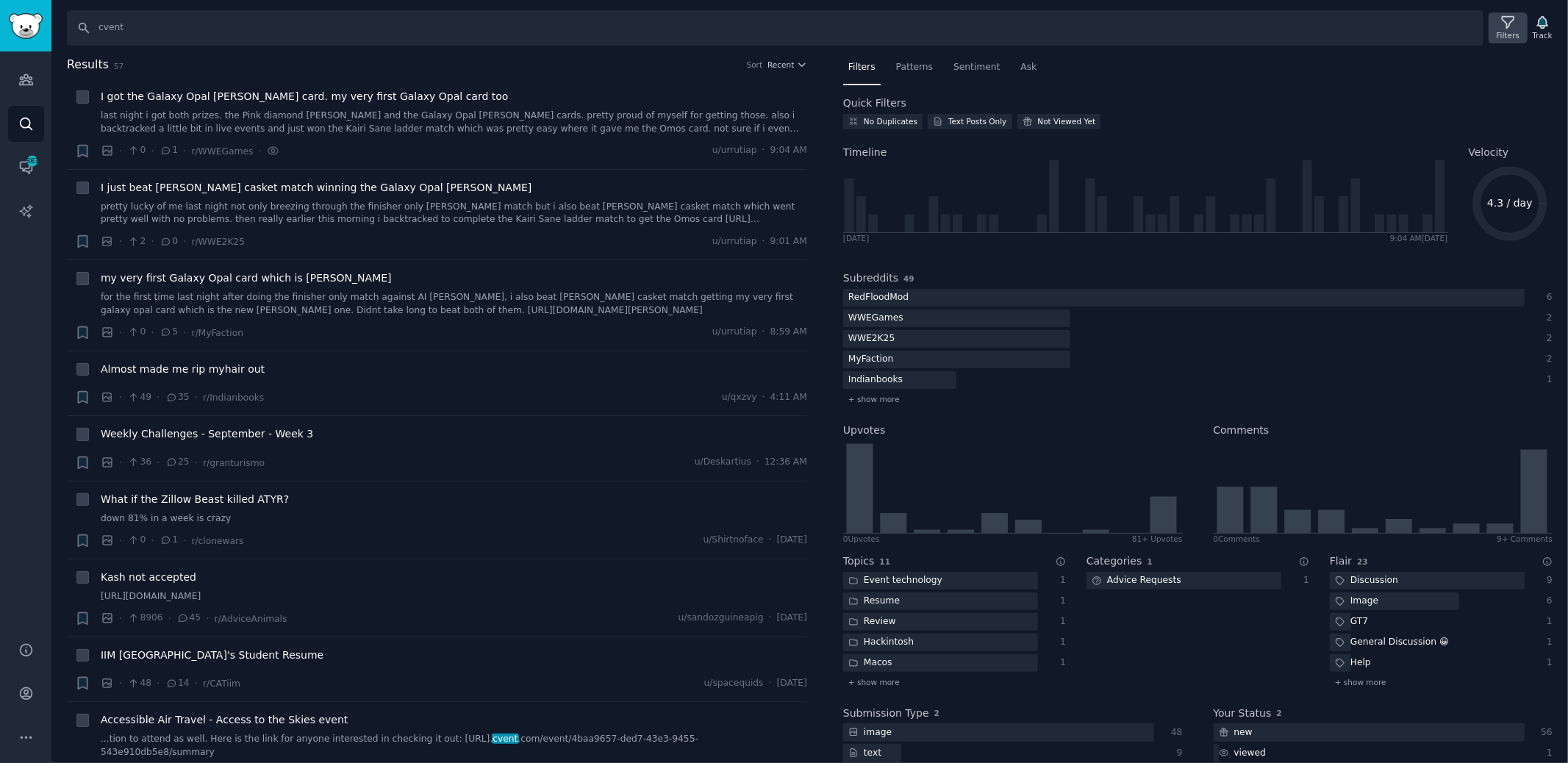
click at [1501, 25] on icon at bounding box center [1508, 22] width 15 height 15
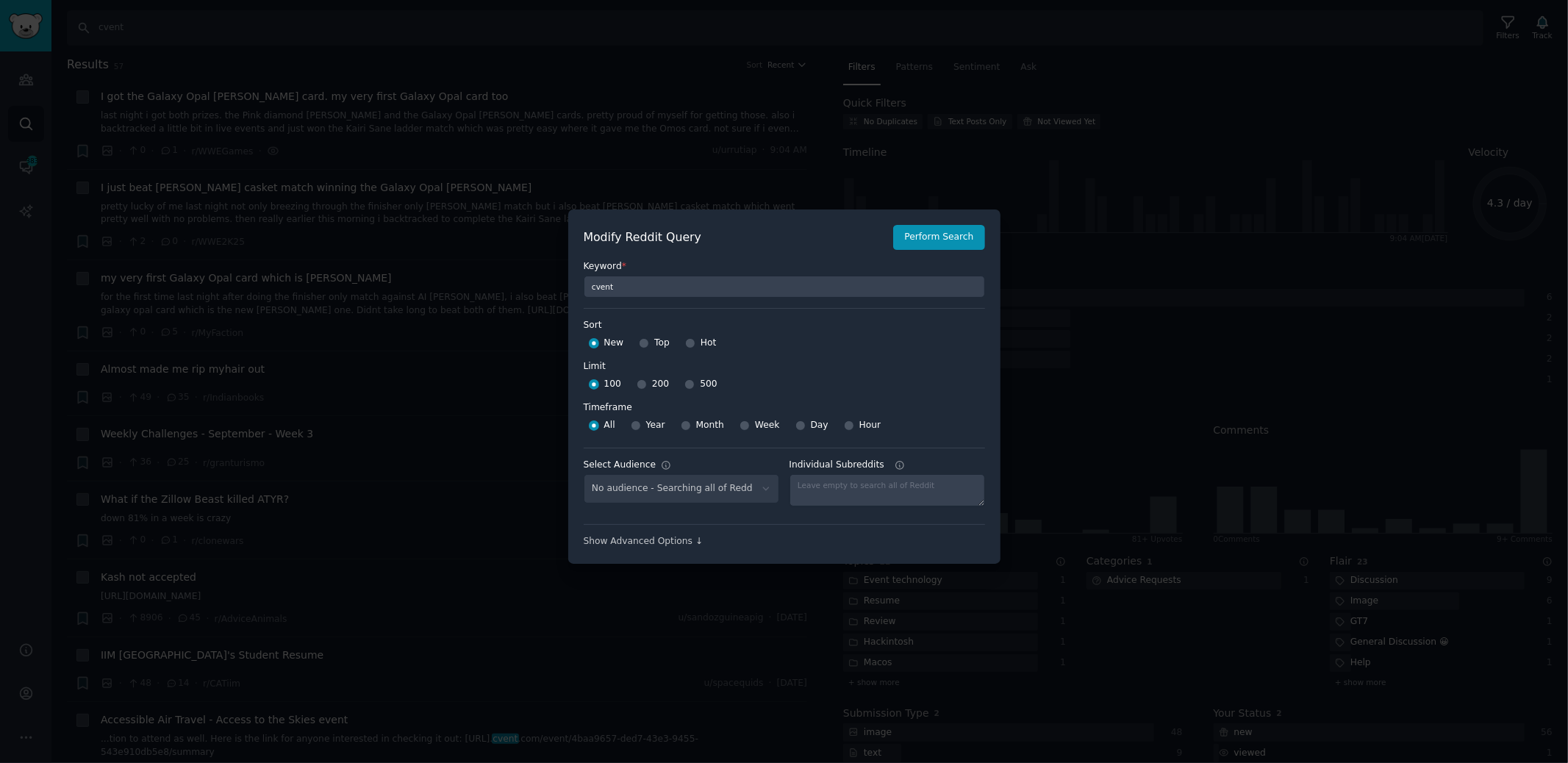
scroll to position [9, 0]
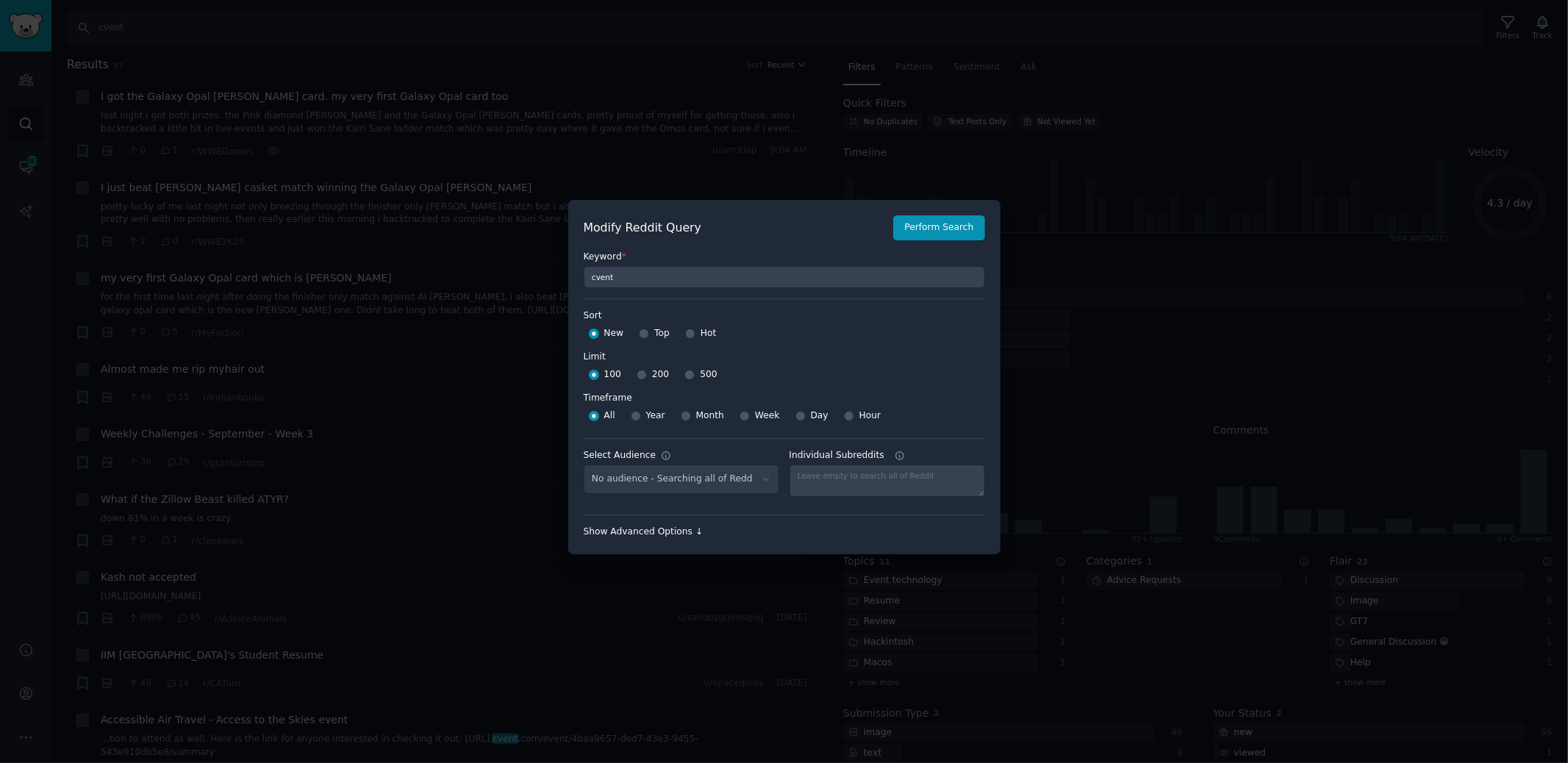
click at [656, 533] on div "Show Advanced Options ↓" at bounding box center [784, 532] width 401 height 13
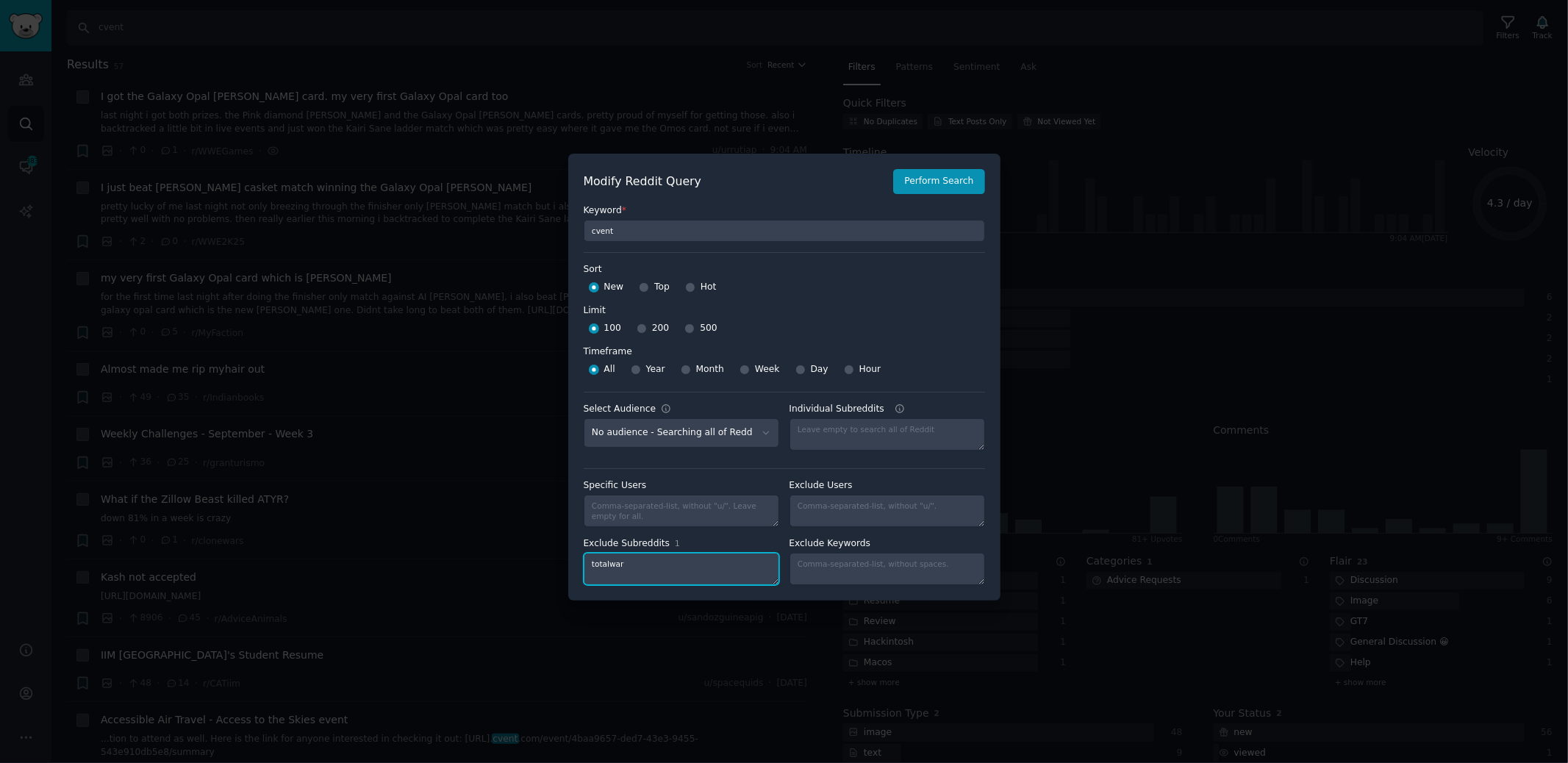
click at [665, 563] on textarea "totalwar" at bounding box center [682, 570] width 196 height 33
type textarea "totalwar,redfloodmod,wwegames"
click at [939, 180] on button "Perform Search" at bounding box center [939, 182] width 91 height 25
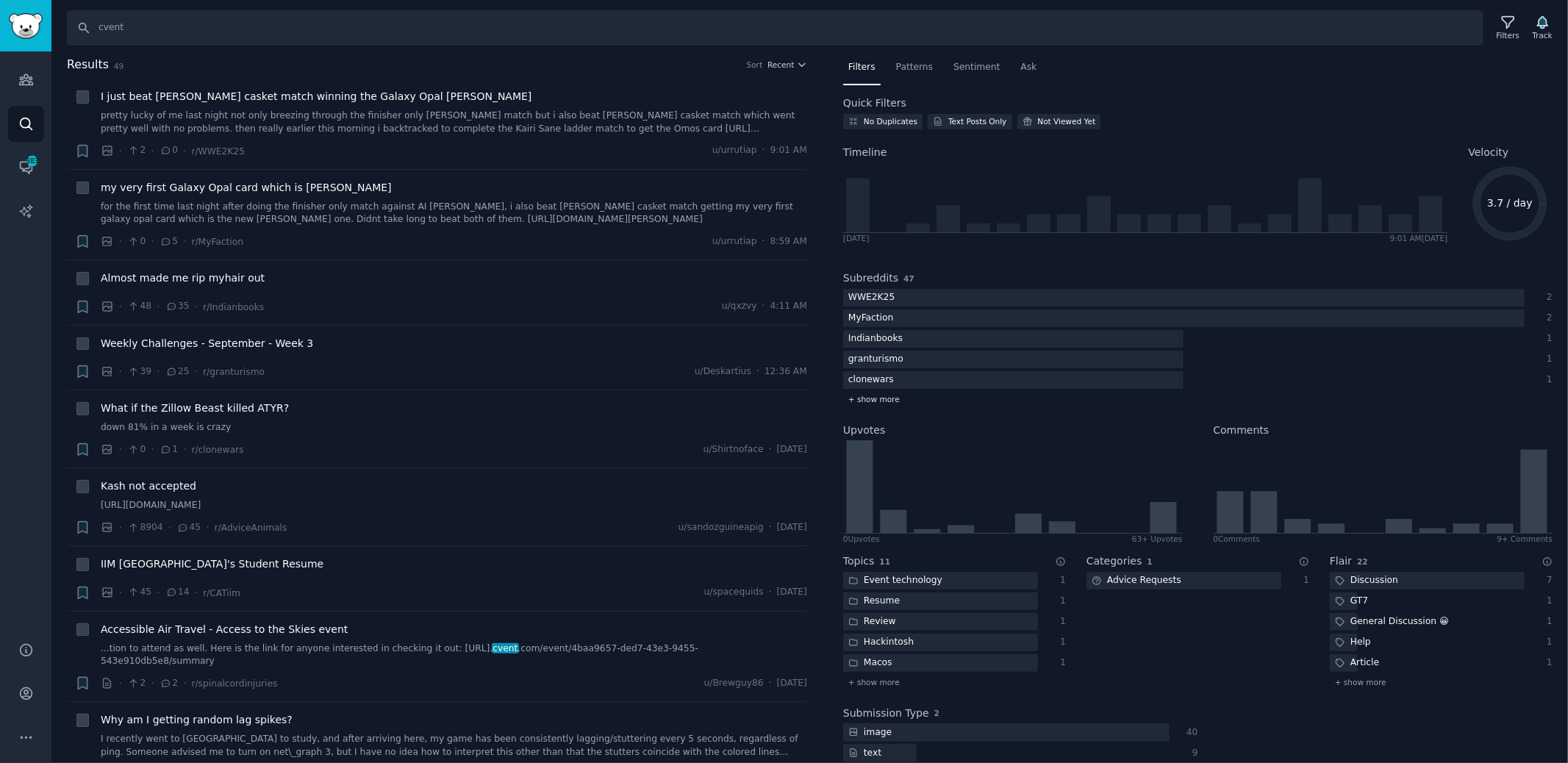
click at [887, 394] on span "+ show more" at bounding box center [874, 399] width 52 height 10
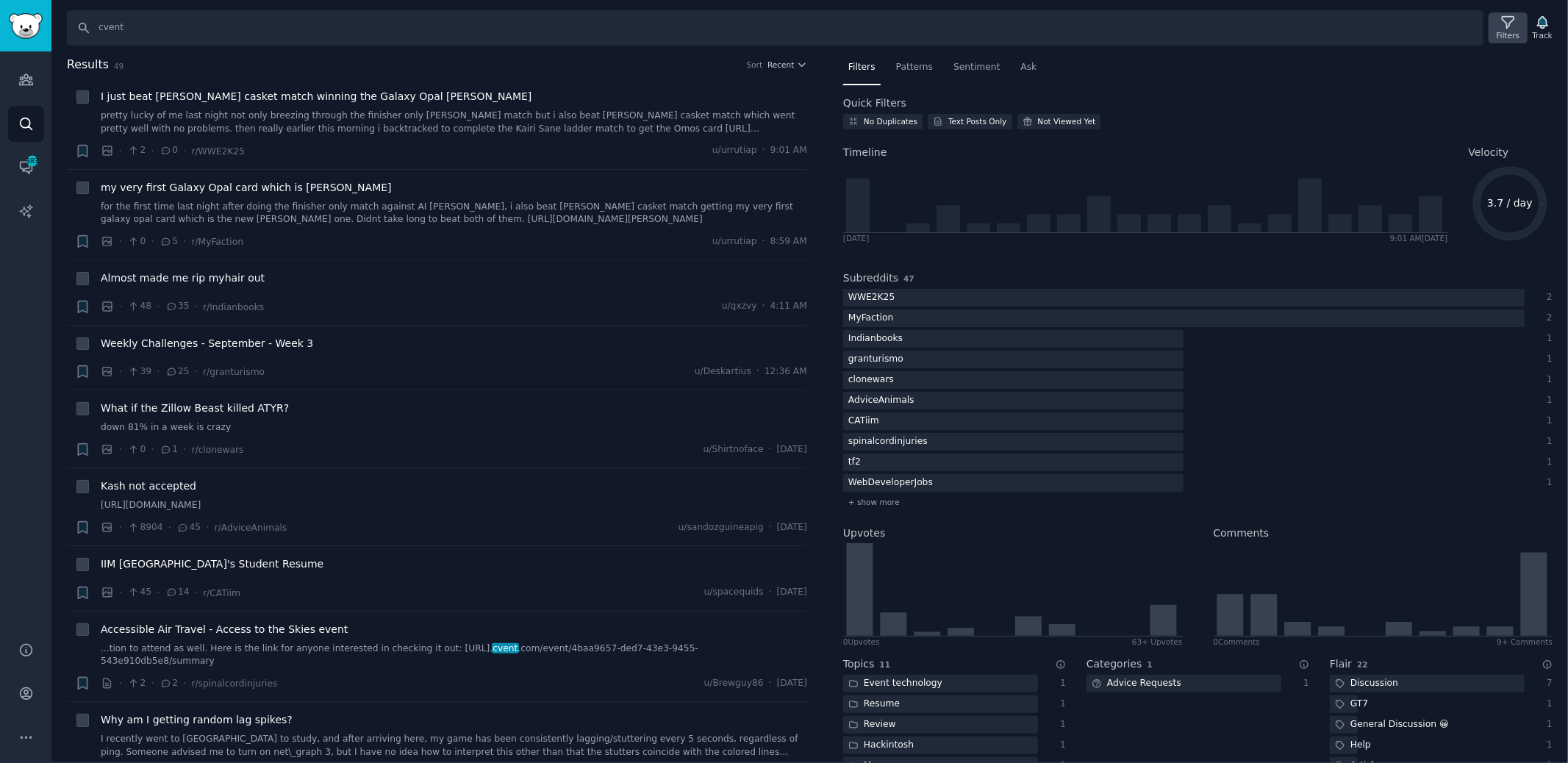
click at [1509, 24] on icon at bounding box center [1508, 22] width 15 height 15
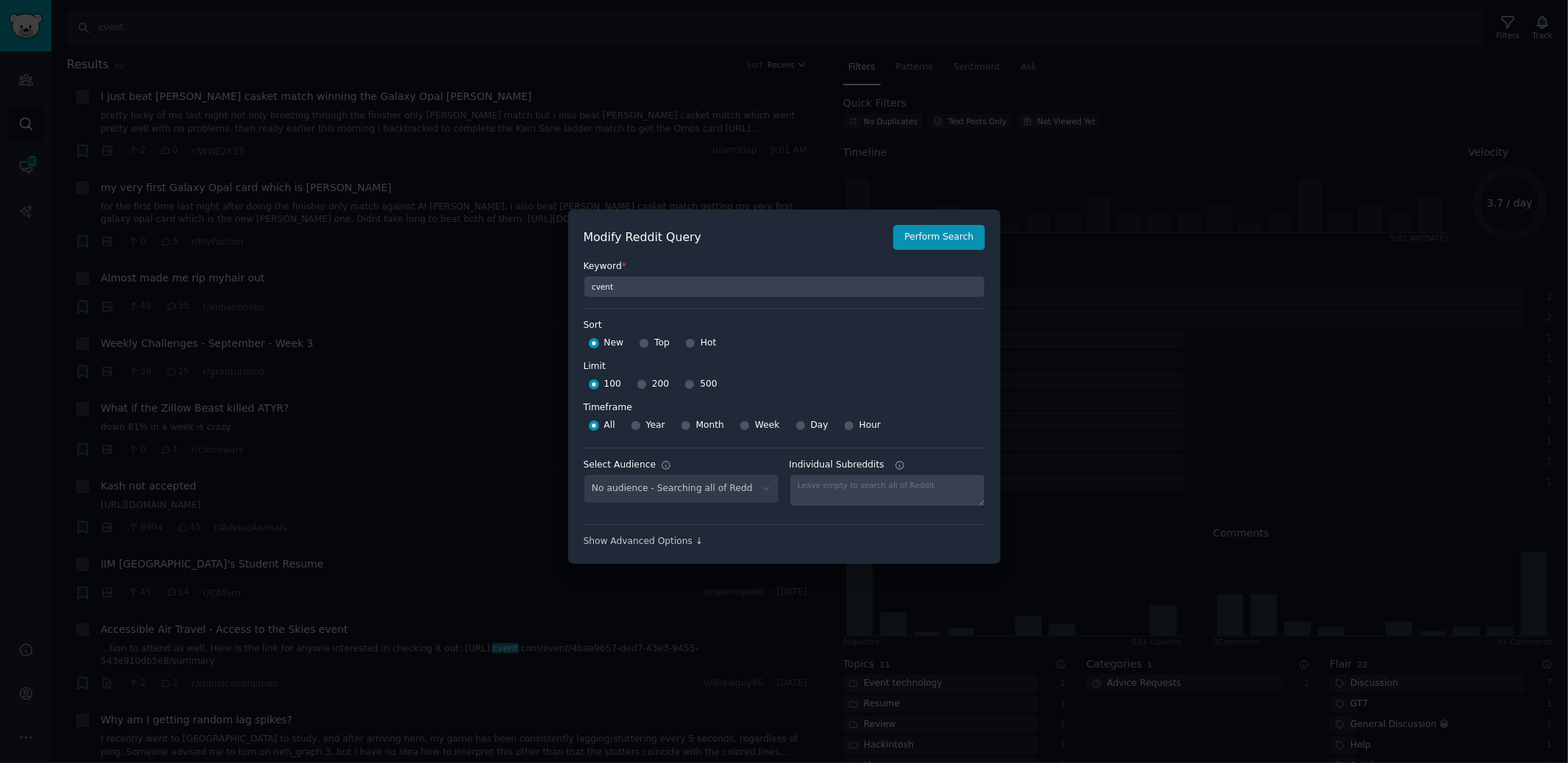
scroll to position [9, 0]
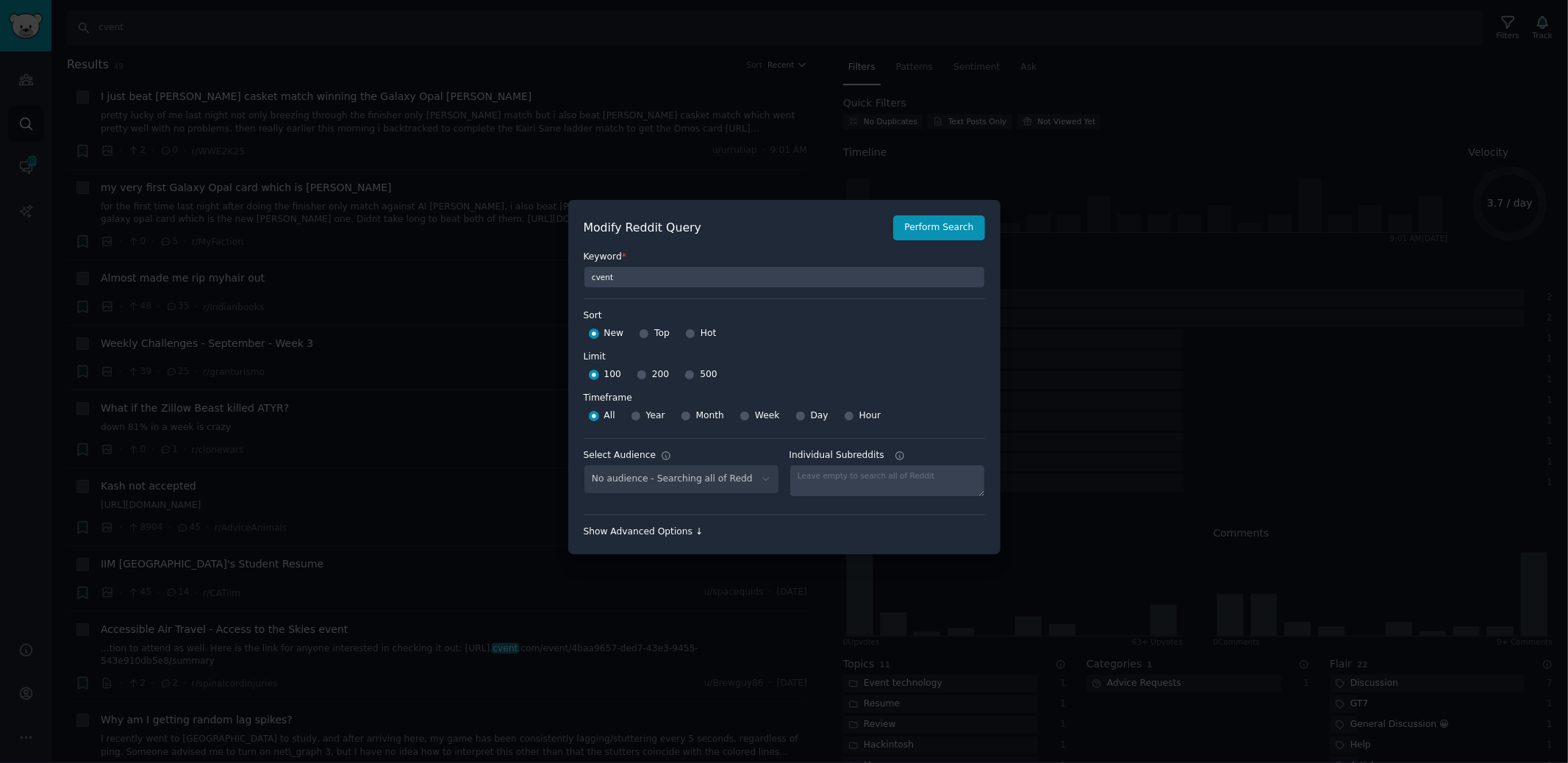
click at [686, 525] on div "Show Advanced Options ↓" at bounding box center [784, 532] width 401 height 13
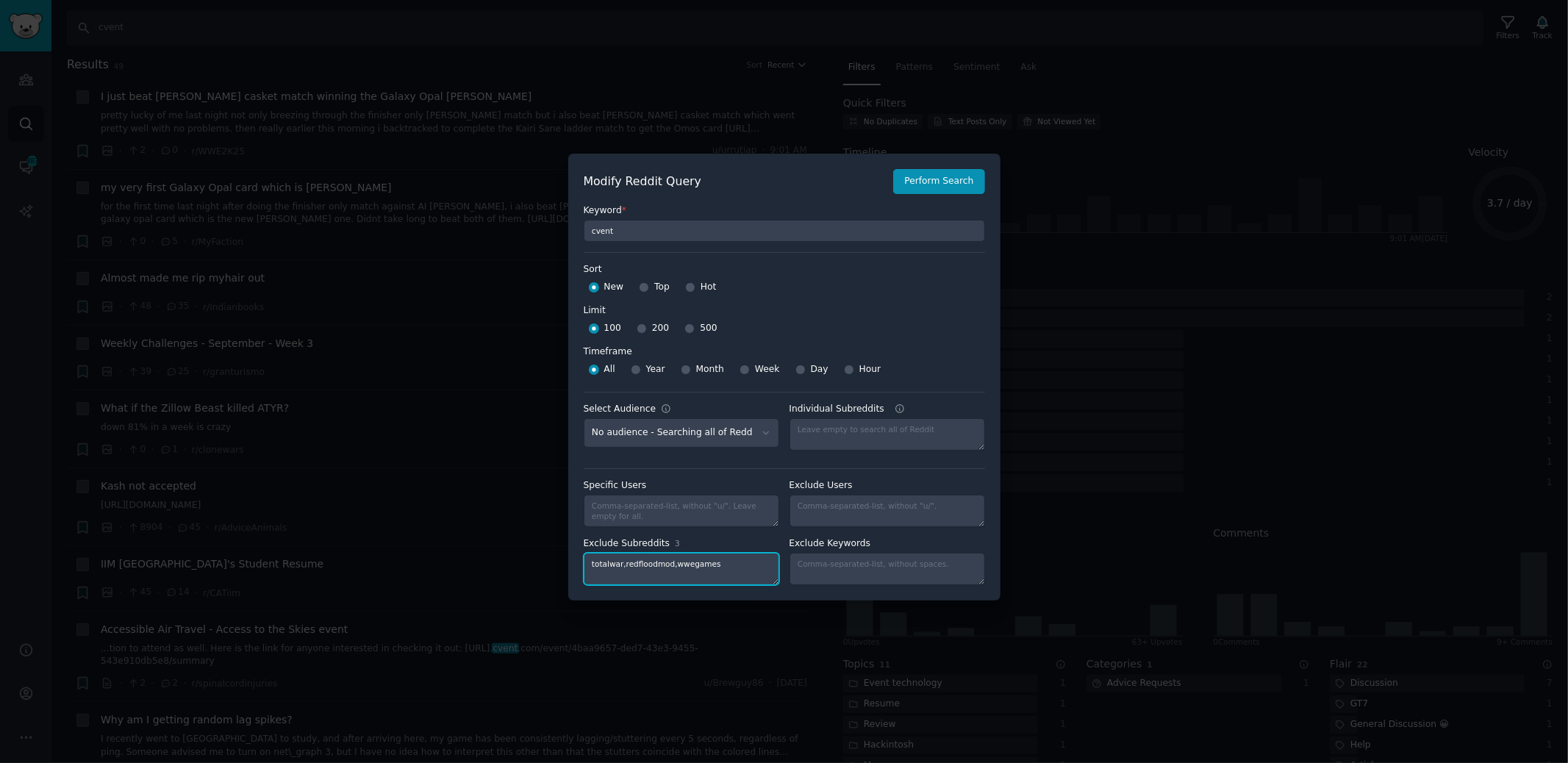
click at [733, 559] on textarea "totalwar,redfloodmod,wwegames" at bounding box center [682, 570] width 196 height 33
type textarea "totalwar,redfloodmod,wwegames,wwe2k5,myfaction,clonewars"
click at [955, 183] on button "Perform Search" at bounding box center [939, 182] width 91 height 25
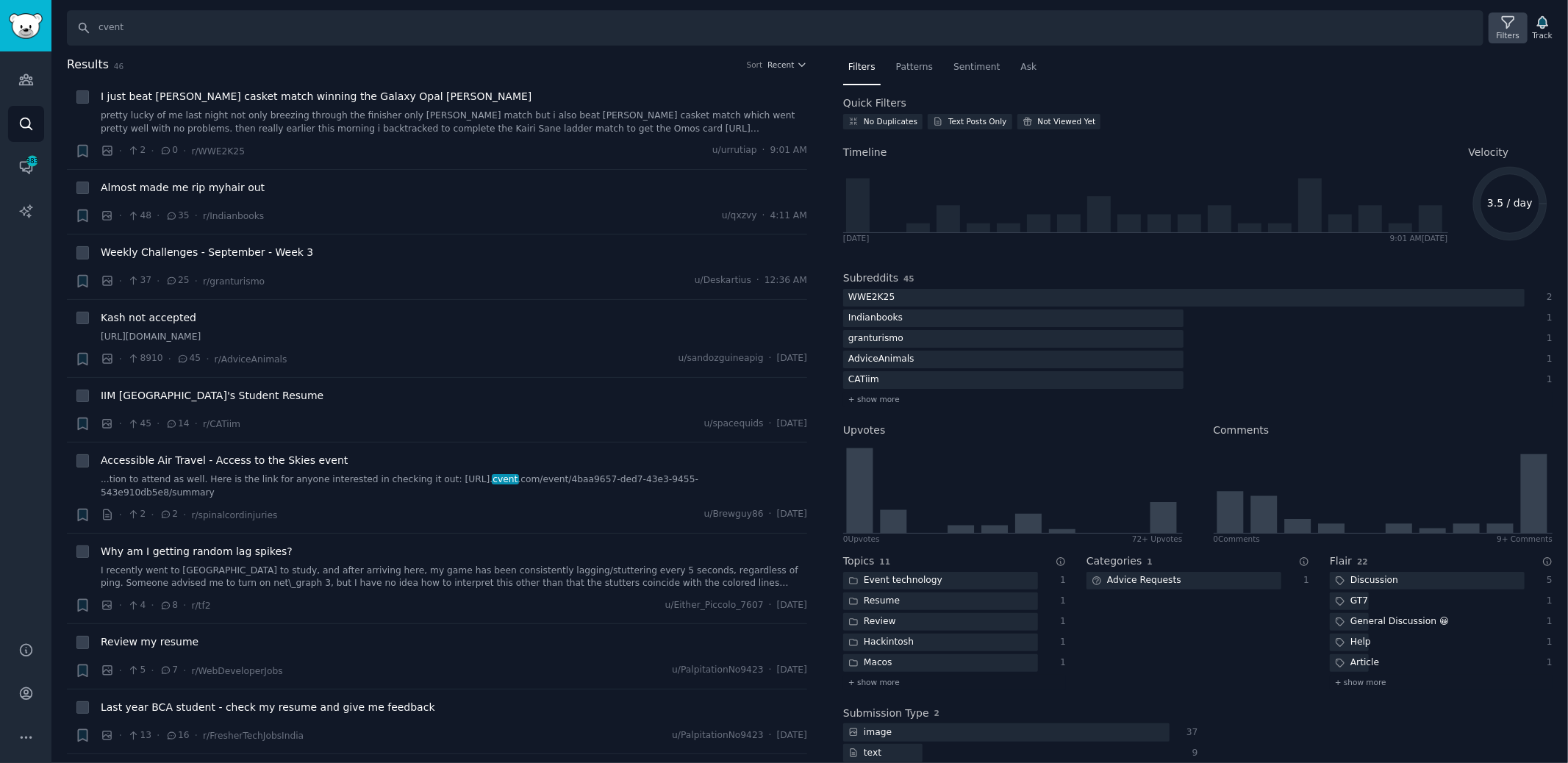
click at [1512, 29] on icon at bounding box center [1508, 22] width 15 height 15
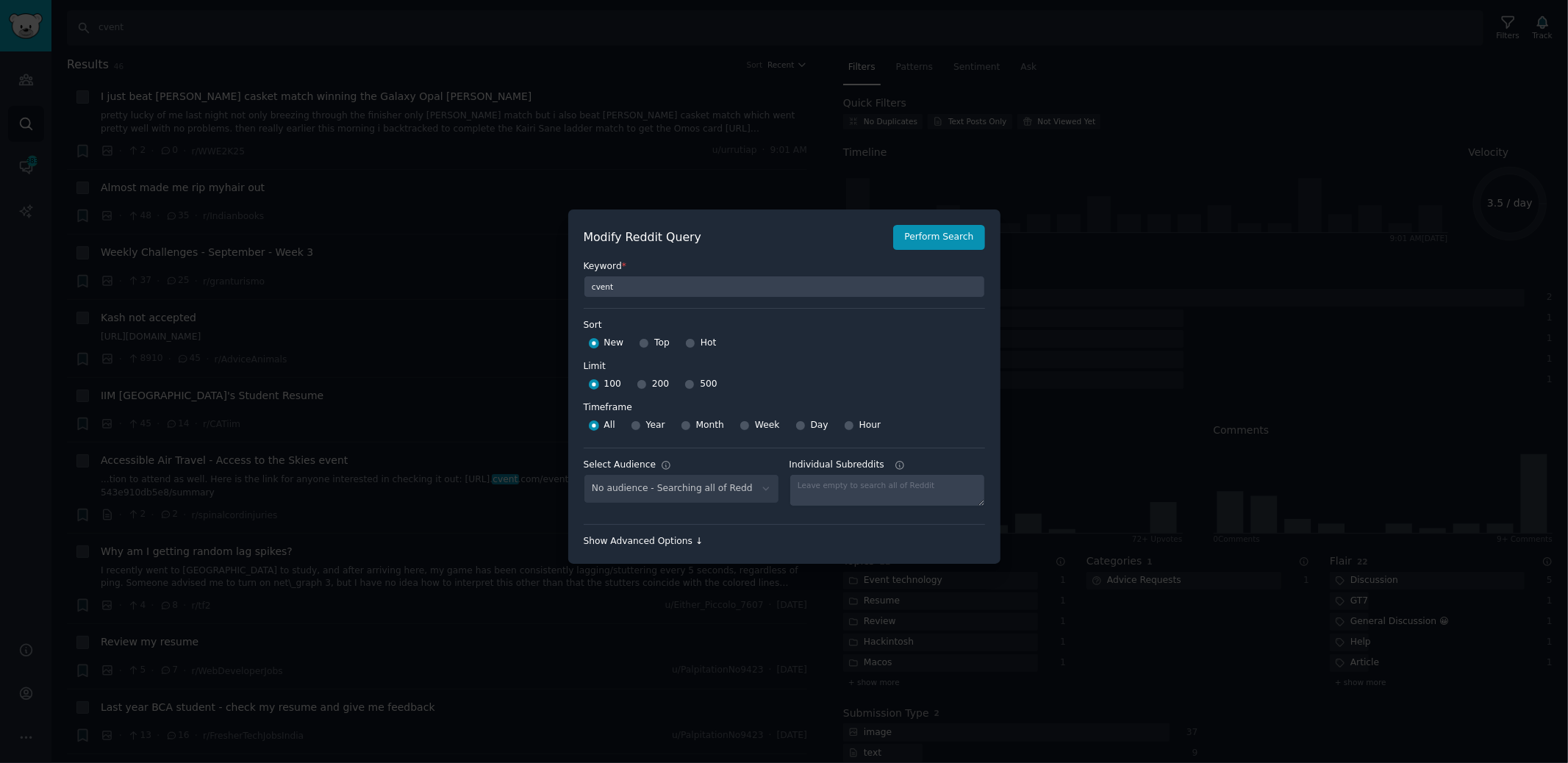
click at [666, 537] on div "Show Advanced Options ↓" at bounding box center [784, 542] width 401 height 13
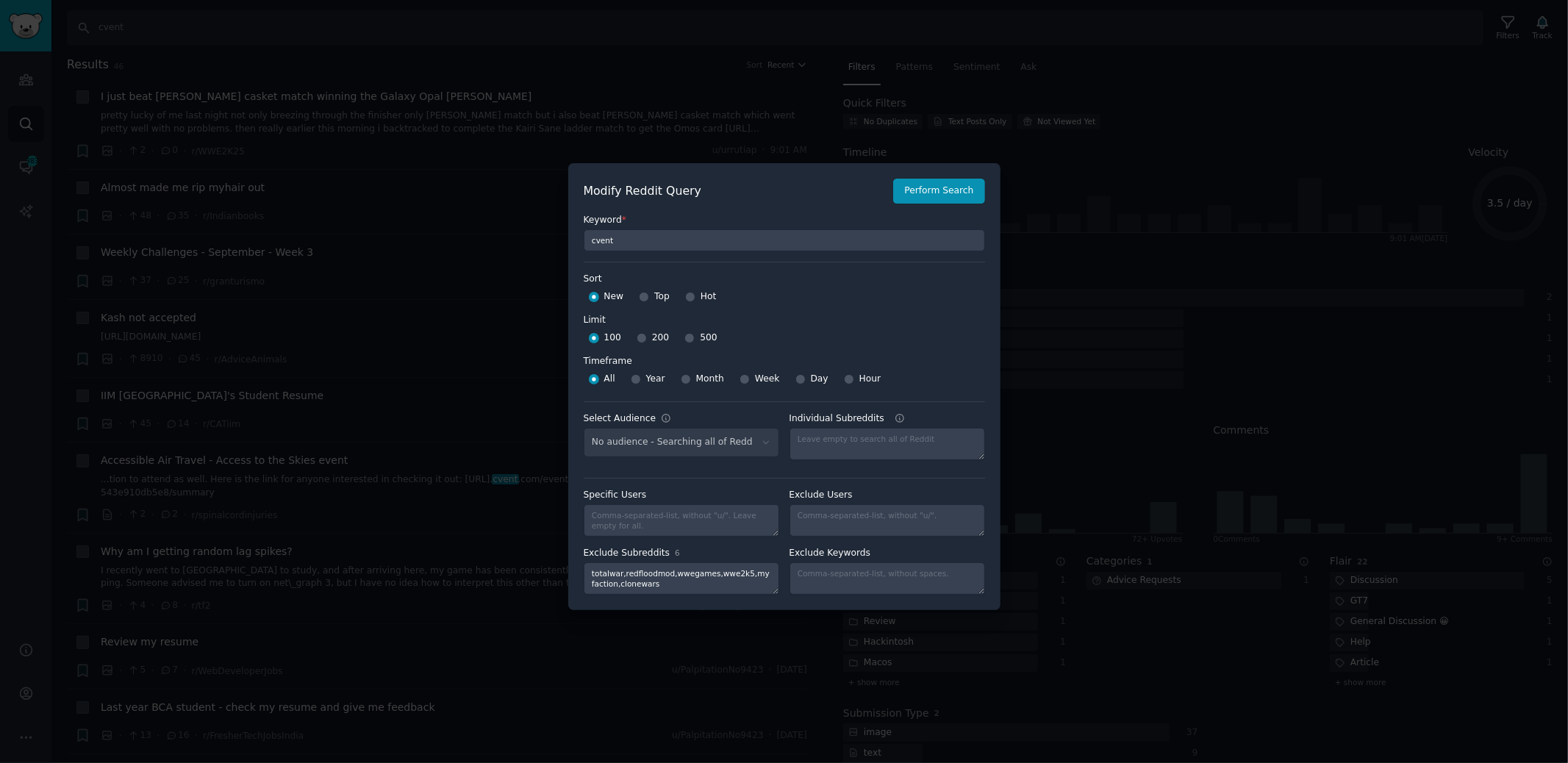
scroll to position [8, 0]
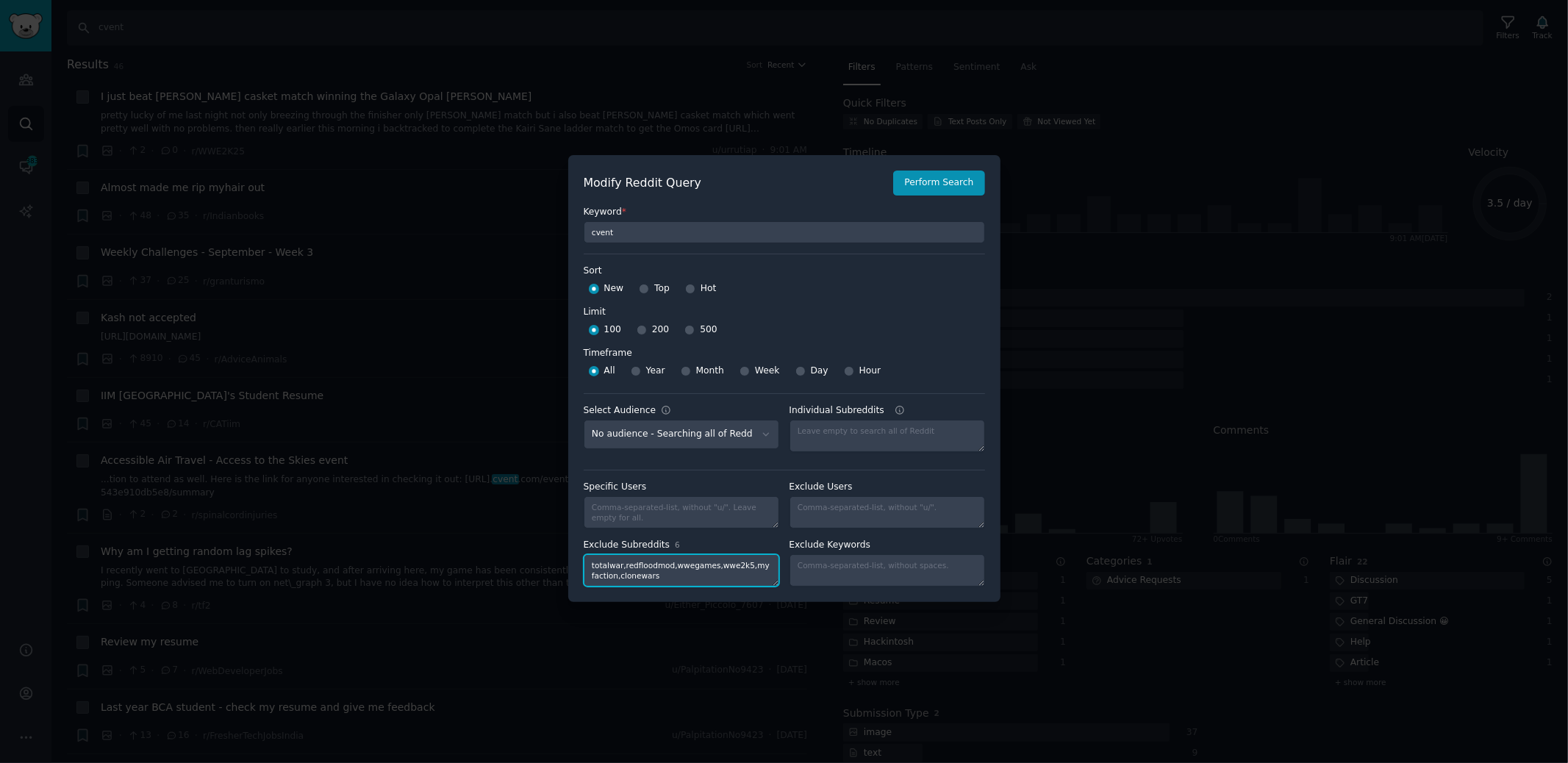
drag, startPoint x: 736, startPoint y: 565, endPoint x: 757, endPoint y: 573, distance: 22.5
click at [738, 566] on textarea "totalwar,redfloodmod,wwegames,wwe2k5,myfaction,clonewars" at bounding box center [682, 571] width 196 height 33
type textarea "totalwar,redfloodmod,wwegames,wwe2k25,myfaction,clonewars"
click at [947, 183] on button "Perform Search" at bounding box center [939, 183] width 91 height 25
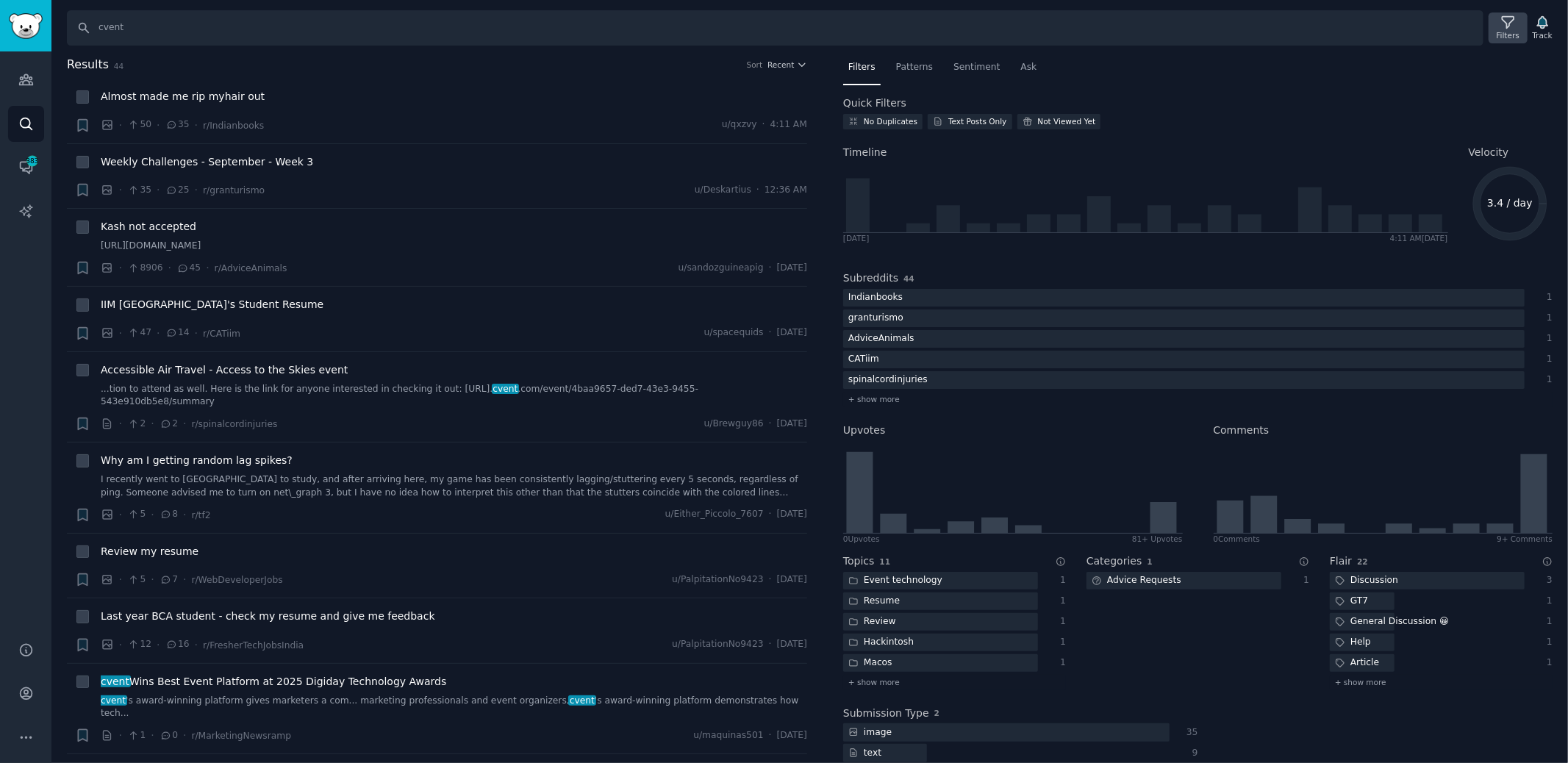
click at [1517, 21] on div "Filters" at bounding box center [1507, 28] width 38 height 31
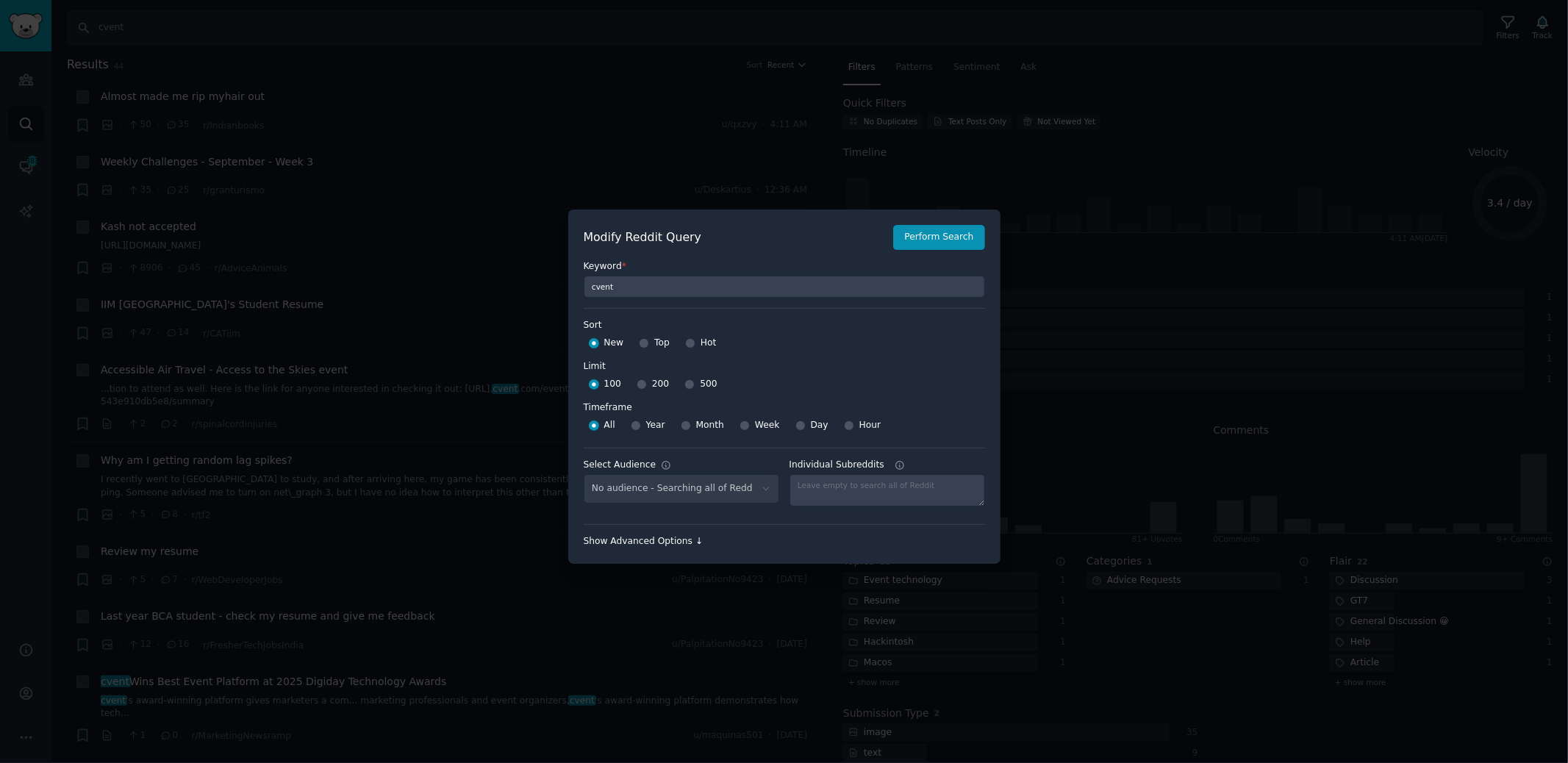
drag, startPoint x: 675, startPoint y: 547, endPoint x: 716, endPoint y: 534, distance: 43.0
click at [675, 547] on div "Modify Reddit Query Perform Search Keyword * cvent Sort Sort New Top Hot Limit …" at bounding box center [784, 387] width 432 height 354
click at [697, 540] on div "Show Advanced Options ↓" at bounding box center [784, 542] width 401 height 13
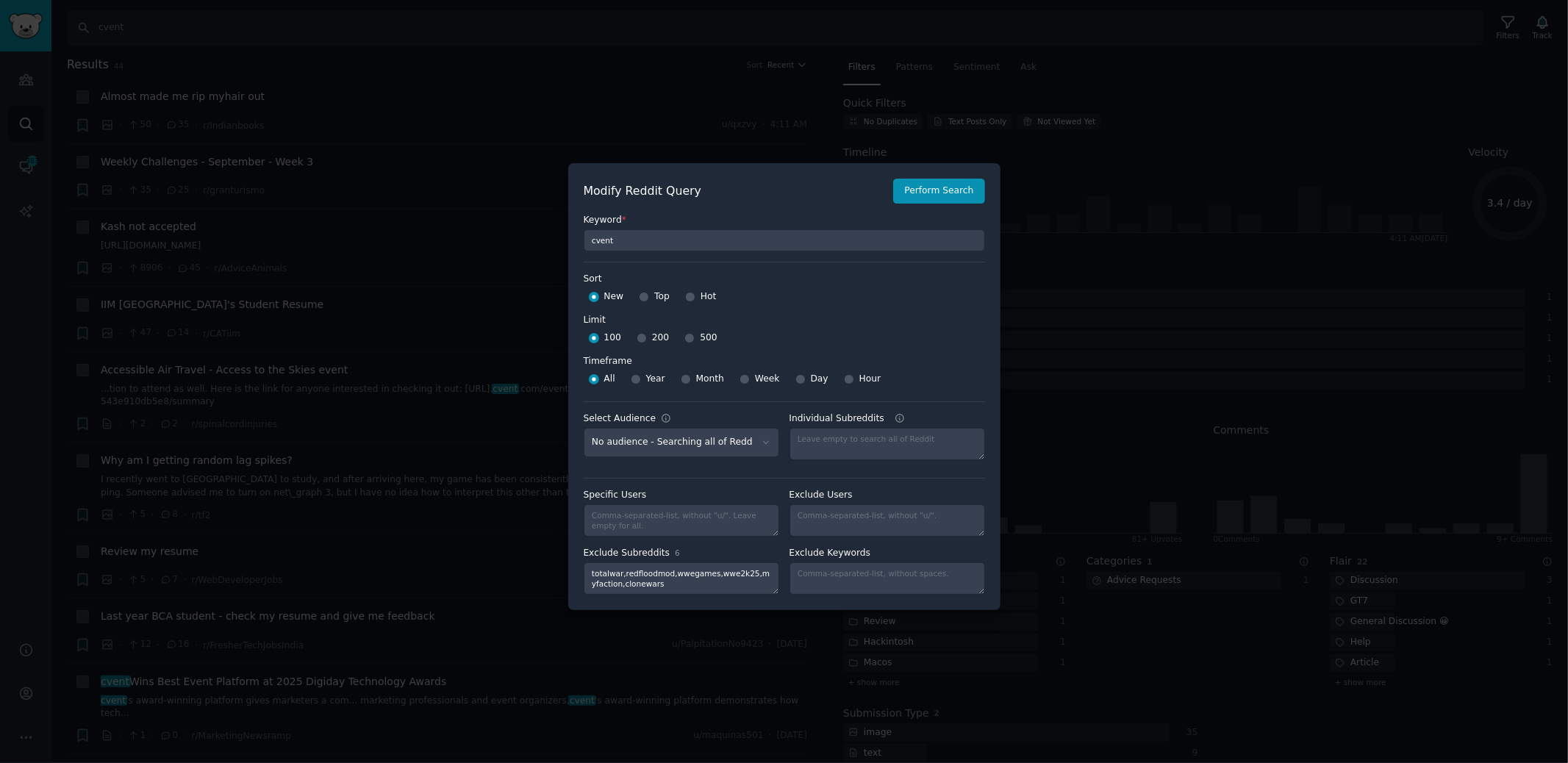
scroll to position [8, 0]
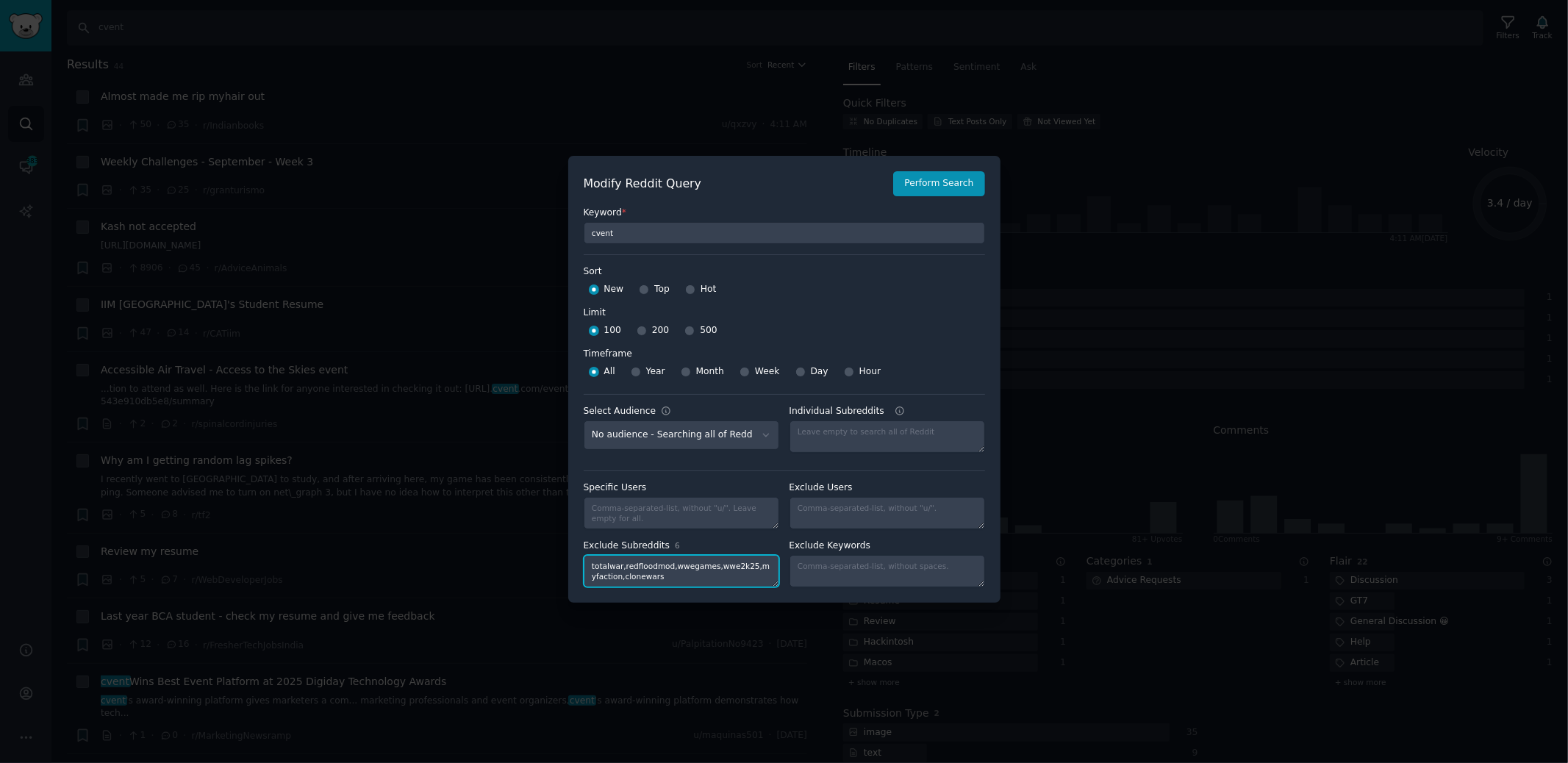
click at [702, 580] on textarea "totalwar,redfloodmod,wwegames,wwe2k25,myfaction,clonewars" at bounding box center [682, 571] width 196 height 33
type textarea "totalwar,redfloodmod,wwegames,wwe2k25,myfaction,clonewars,indianbooks,granturis…"
click at [932, 193] on button "Perform Search" at bounding box center [939, 183] width 91 height 25
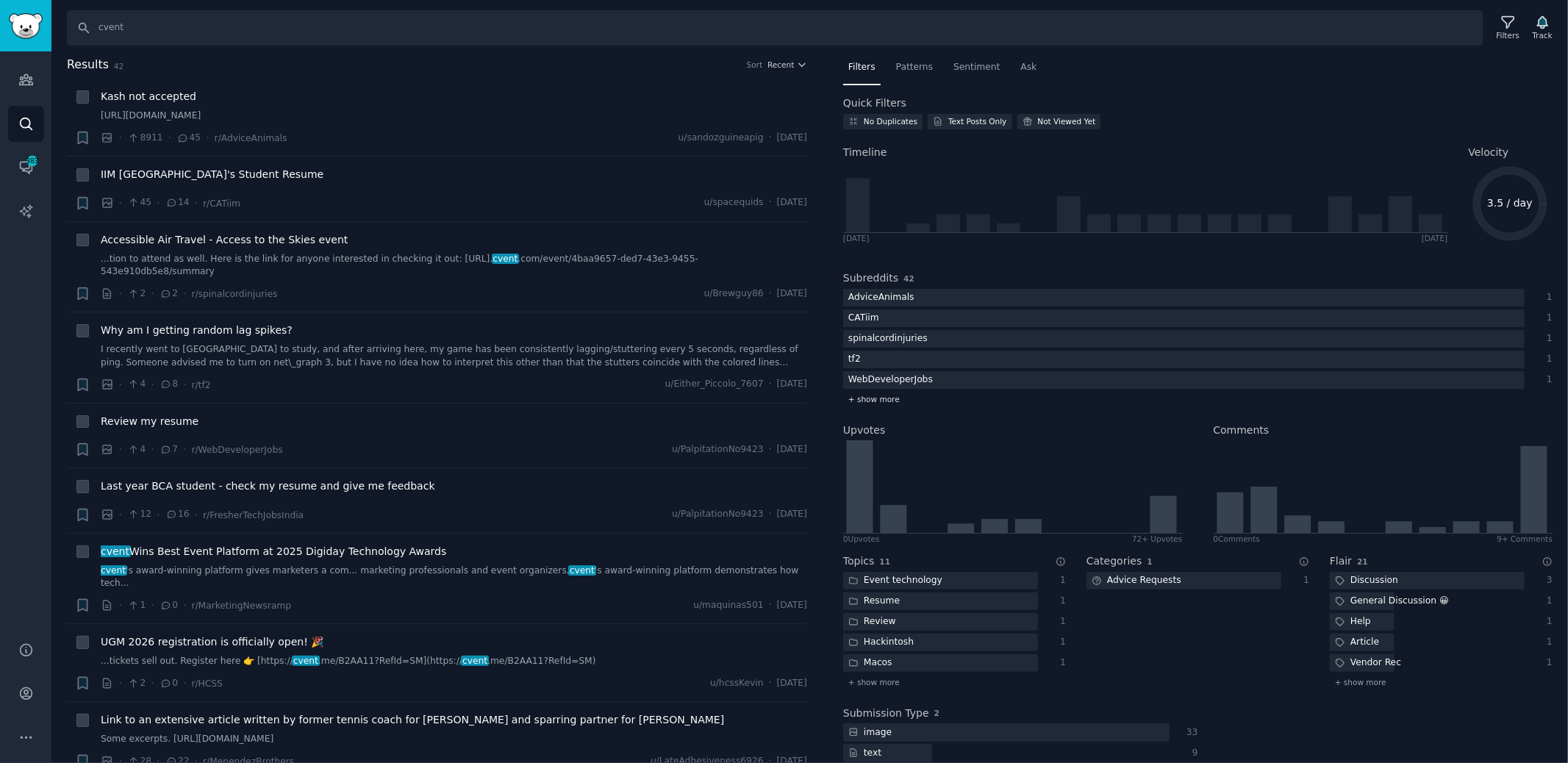
click at [891, 402] on span "+ show more" at bounding box center [874, 399] width 52 height 10
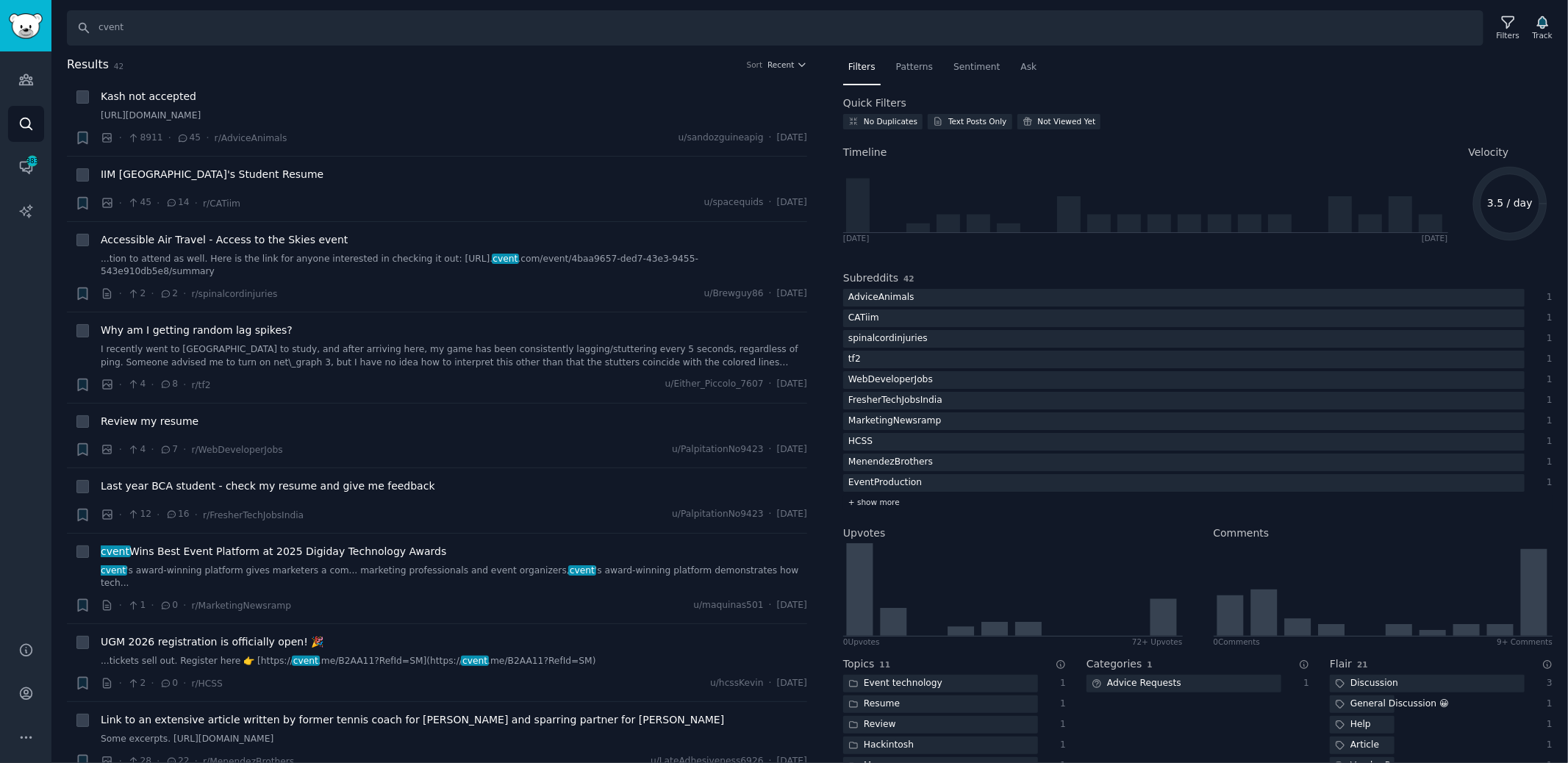
click at [886, 504] on span "+ show more" at bounding box center [874, 501] width 52 height 10
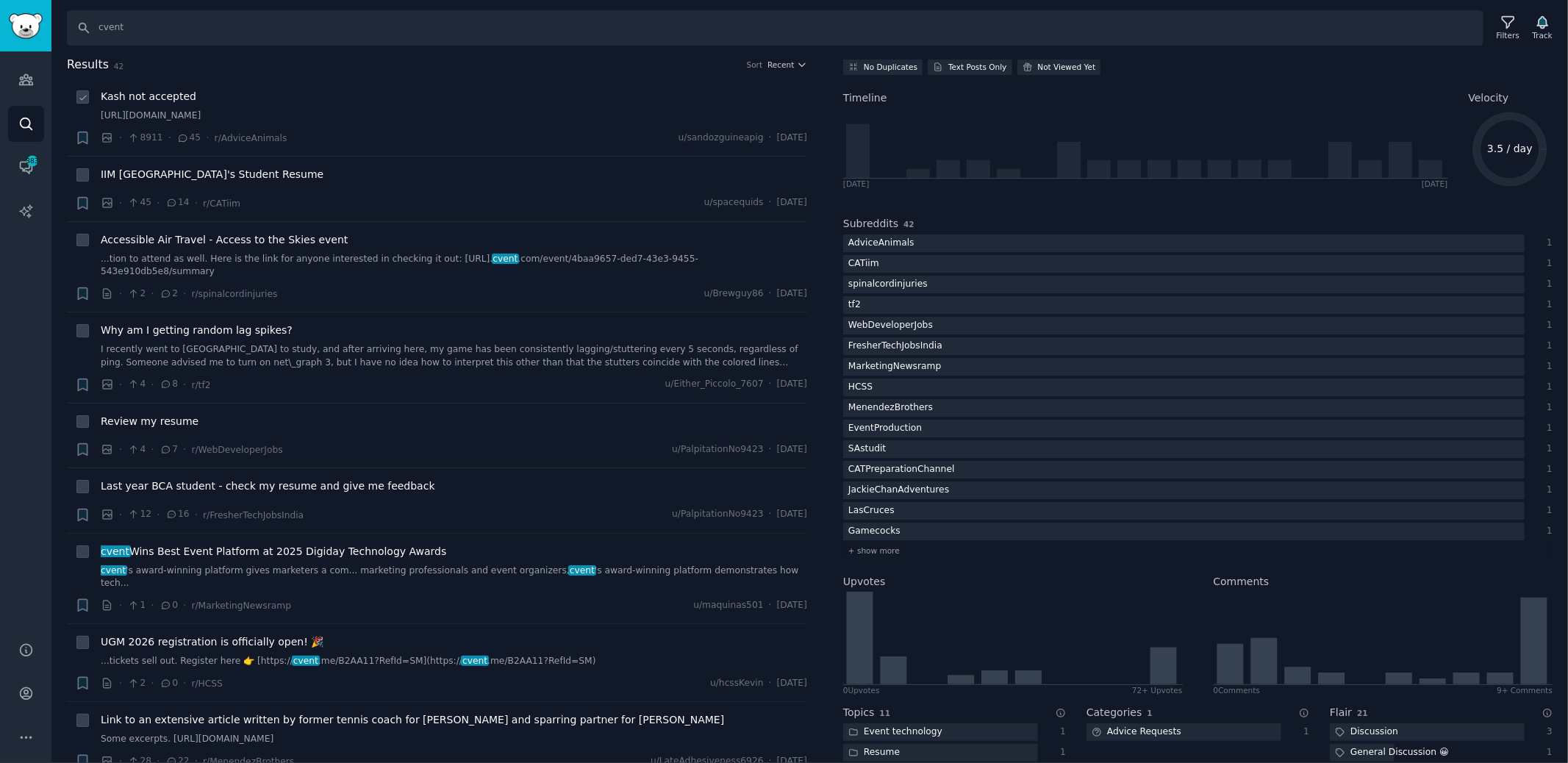
click at [141, 92] on span "Kash not accepted" at bounding box center [149, 97] width 96 height 15
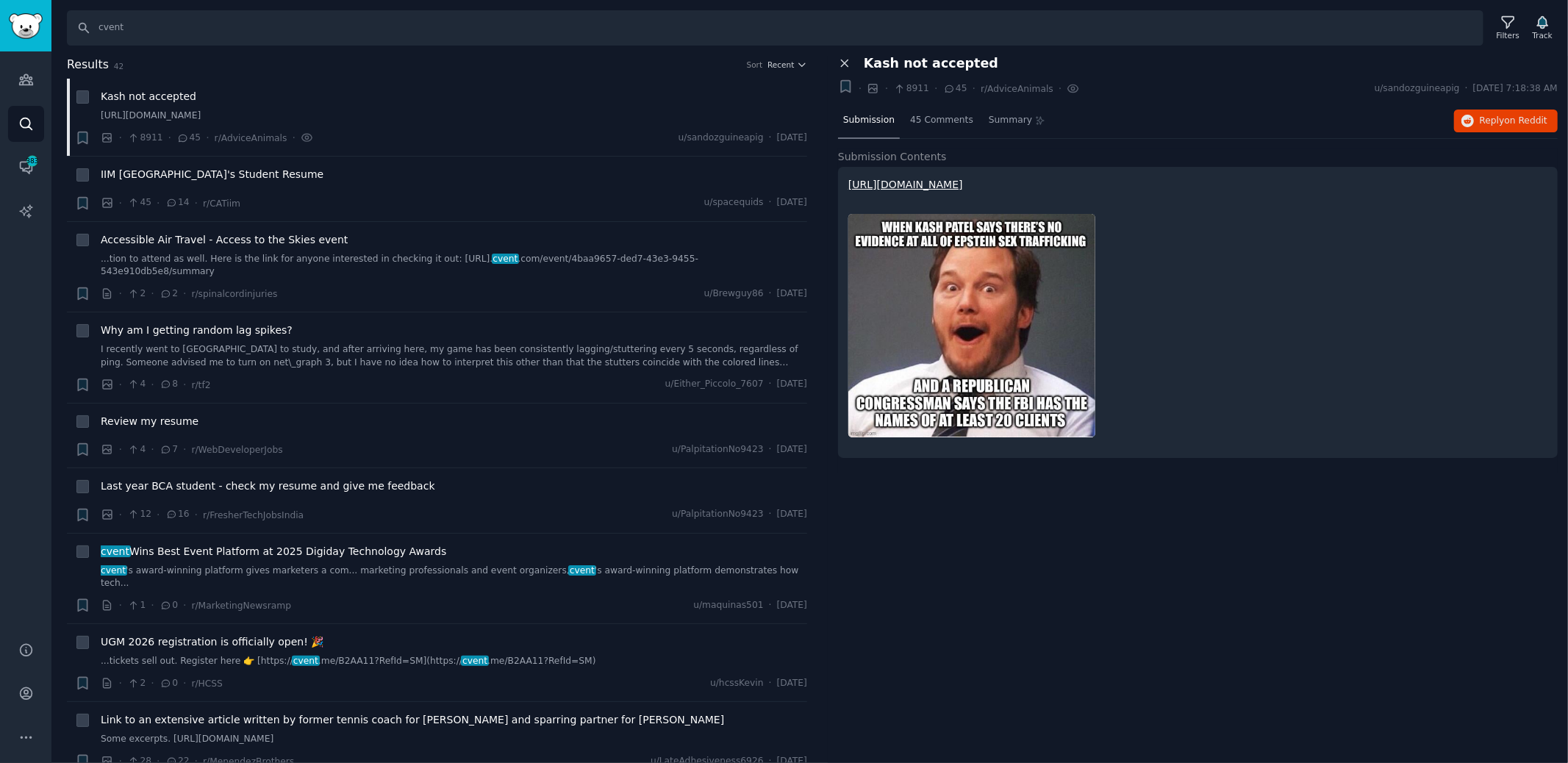
click at [847, 67] on icon at bounding box center [844, 63] width 13 height 13
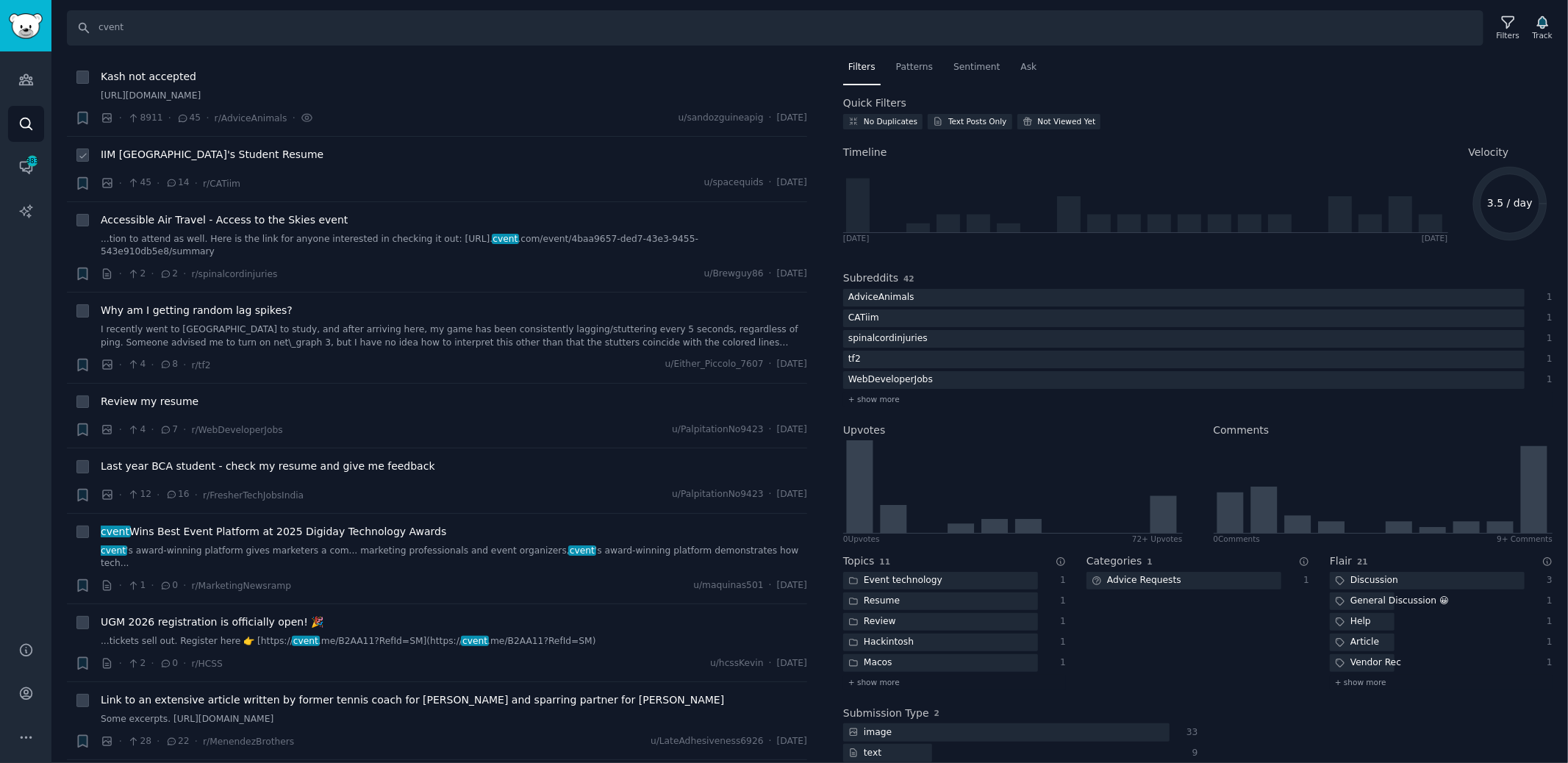
scroll to position [24, 0]
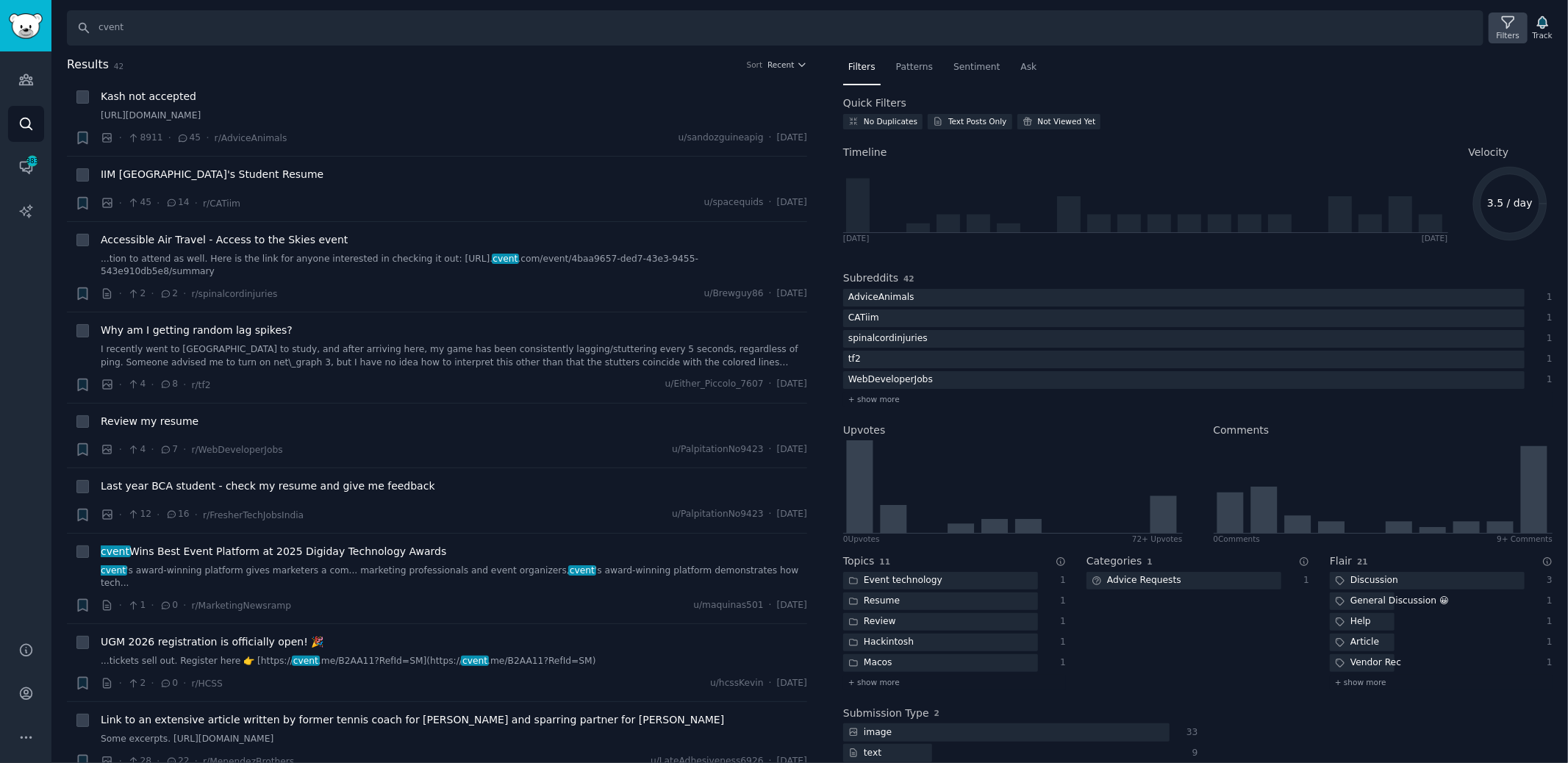
click at [1501, 34] on div "Filters" at bounding box center [1508, 35] width 22 height 10
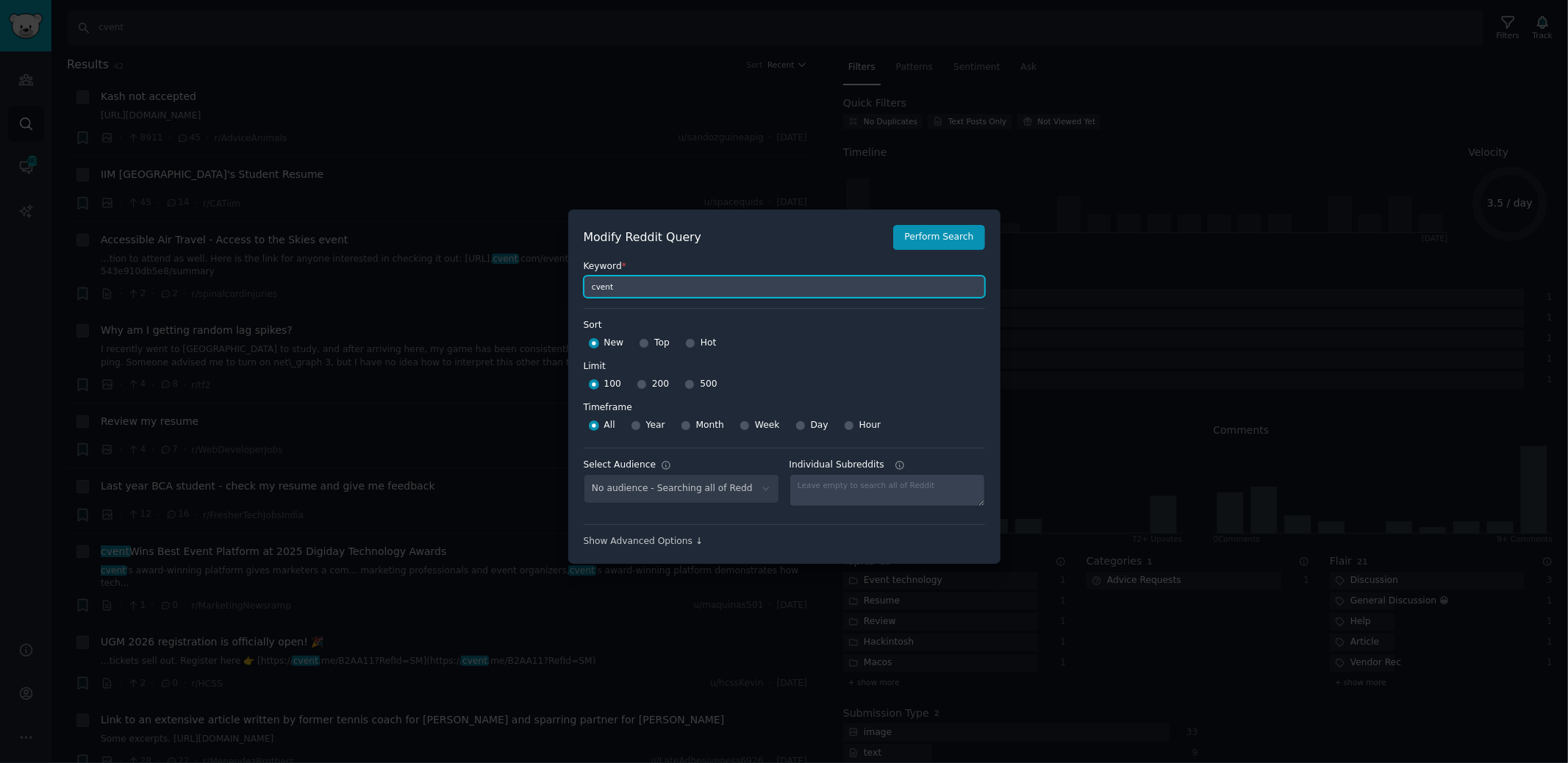
click at [631, 288] on input "cvent" at bounding box center [784, 286] width 401 height 22
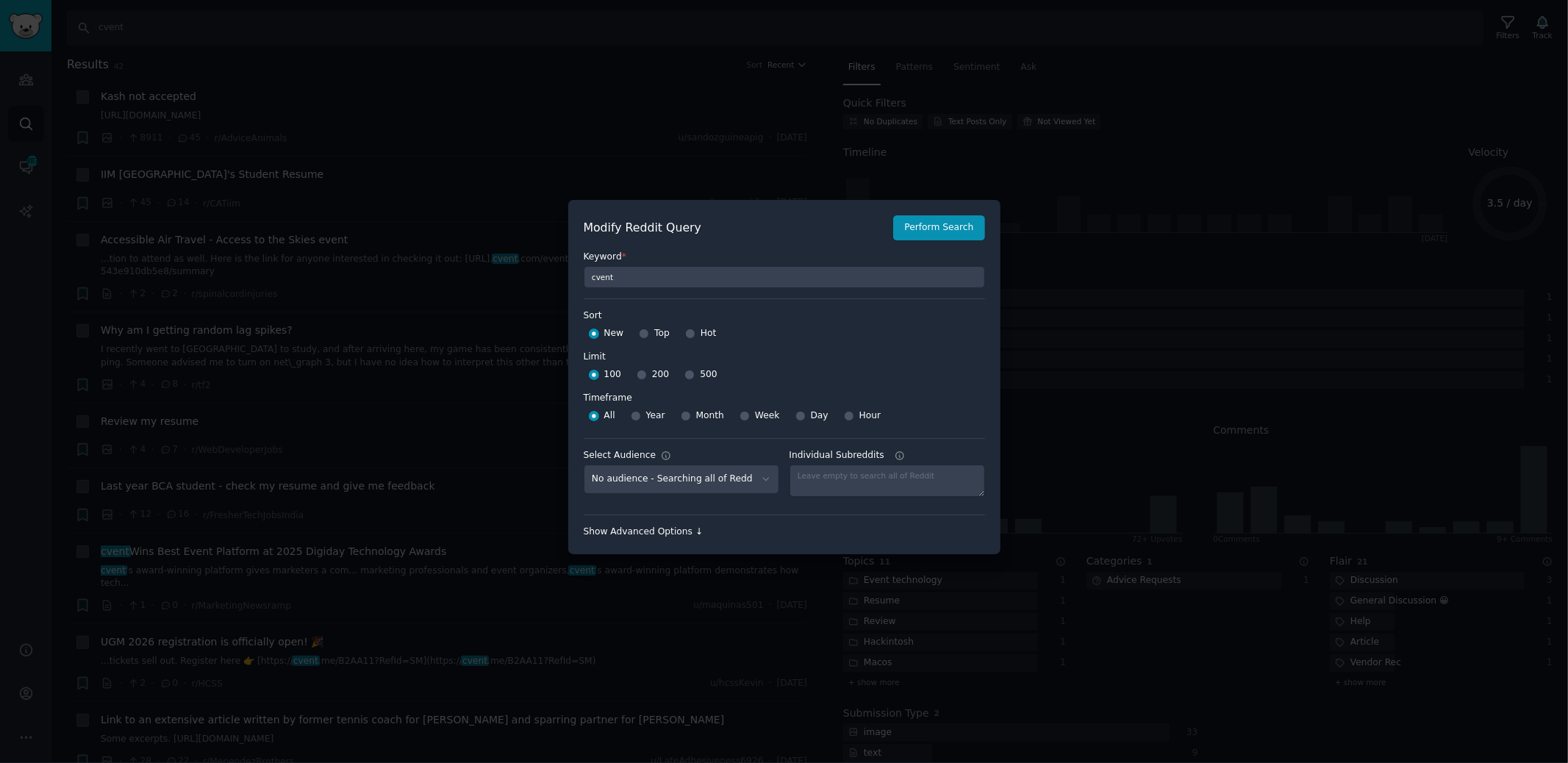
click at [668, 530] on div "Show Advanced Options ↓" at bounding box center [784, 532] width 401 height 13
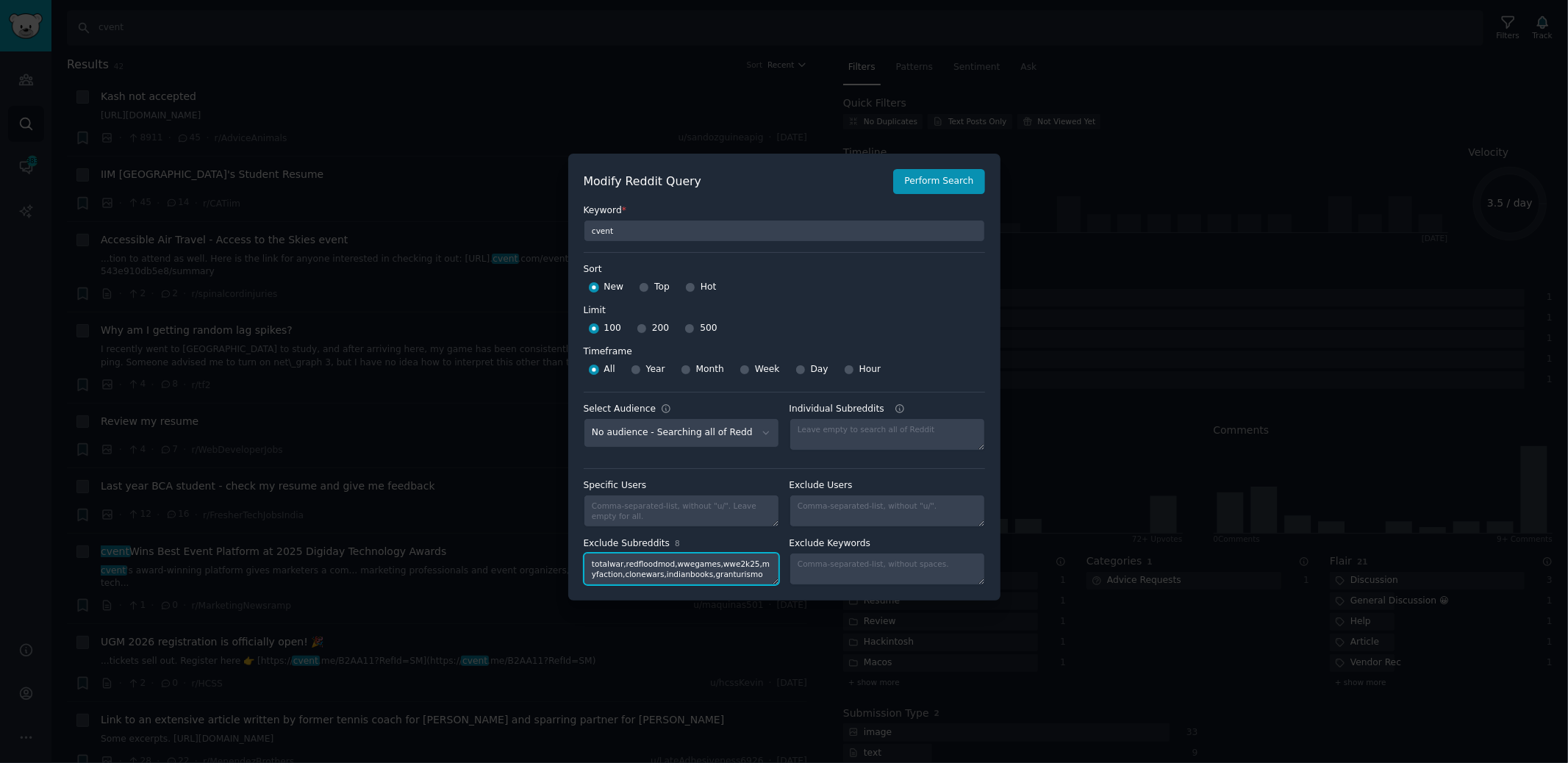
click at [723, 570] on textarea "totalwar,redfloodmod,wwegames,wwe2k25,myfaction,clonewars,indianbooks,granturis…" at bounding box center [682, 570] width 196 height 33
click at [850, 431] on textarea "Individual Subreddits" at bounding box center [887, 435] width 196 height 33
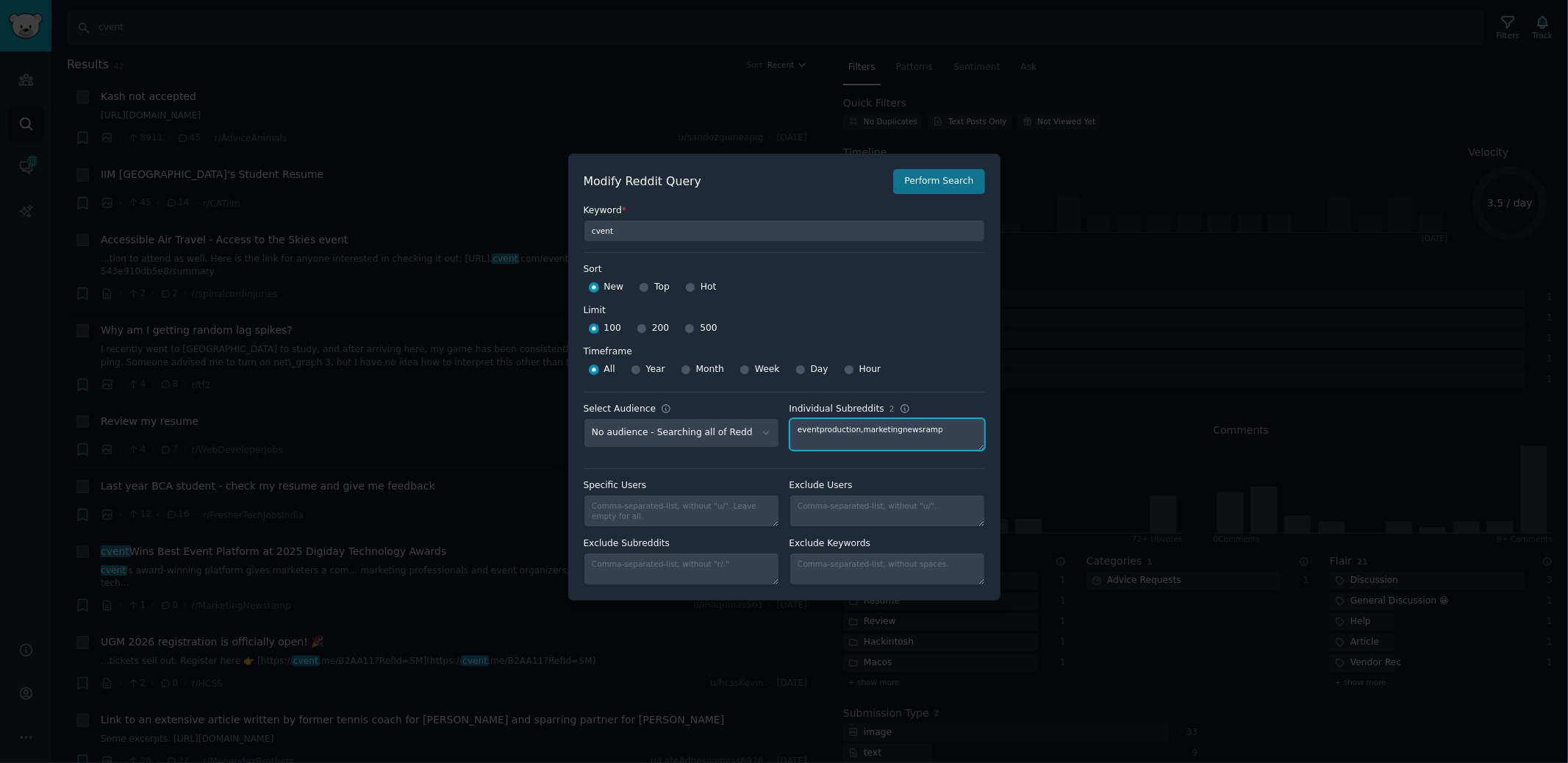
type textarea "eventproduction,marketingnewsramp"
click at [933, 189] on button "Perform Search" at bounding box center [939, 182] width 91 height 25
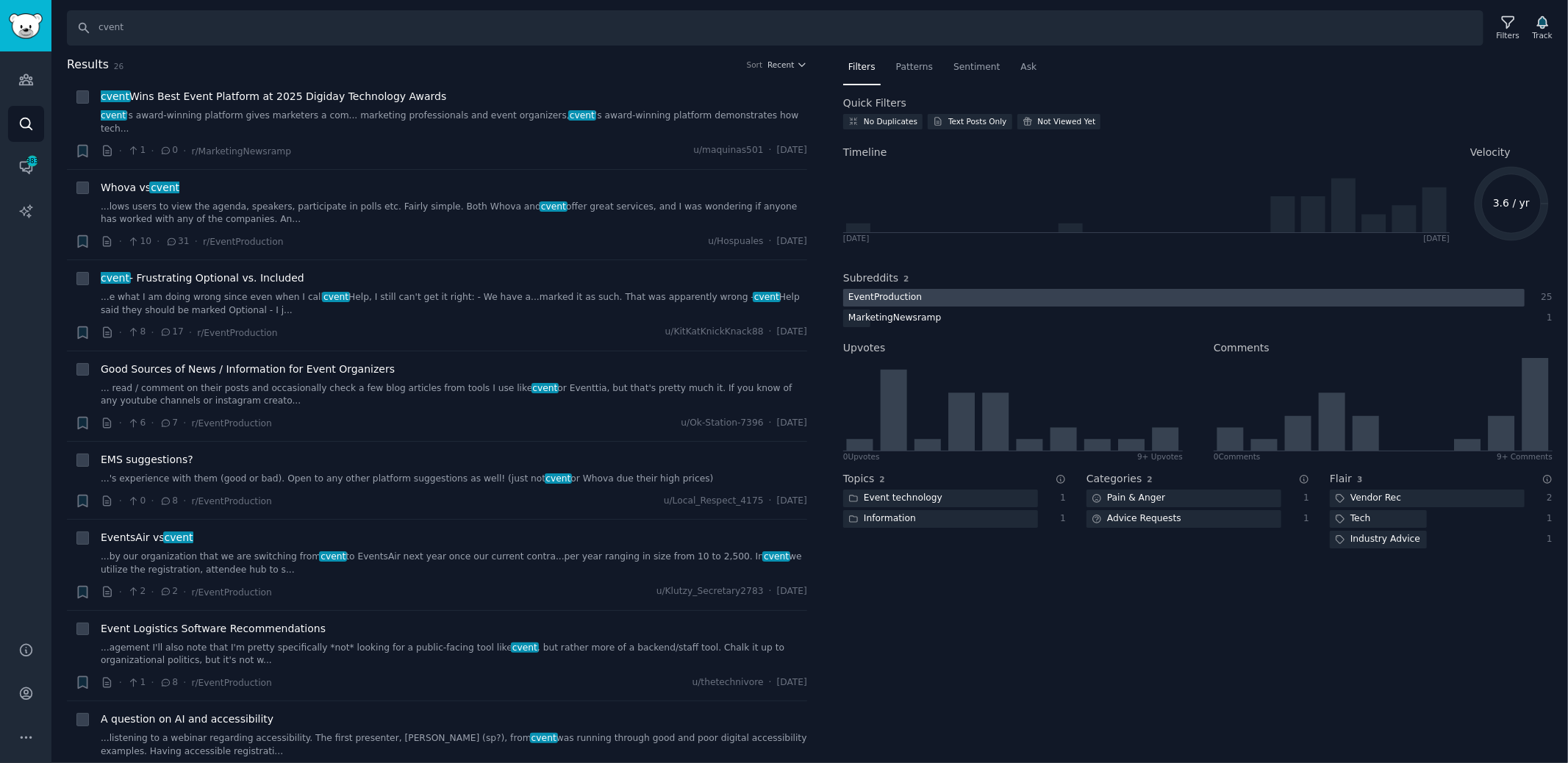
click at [982, 300] on div at bounding box center [1184, 298] width 682 height 19
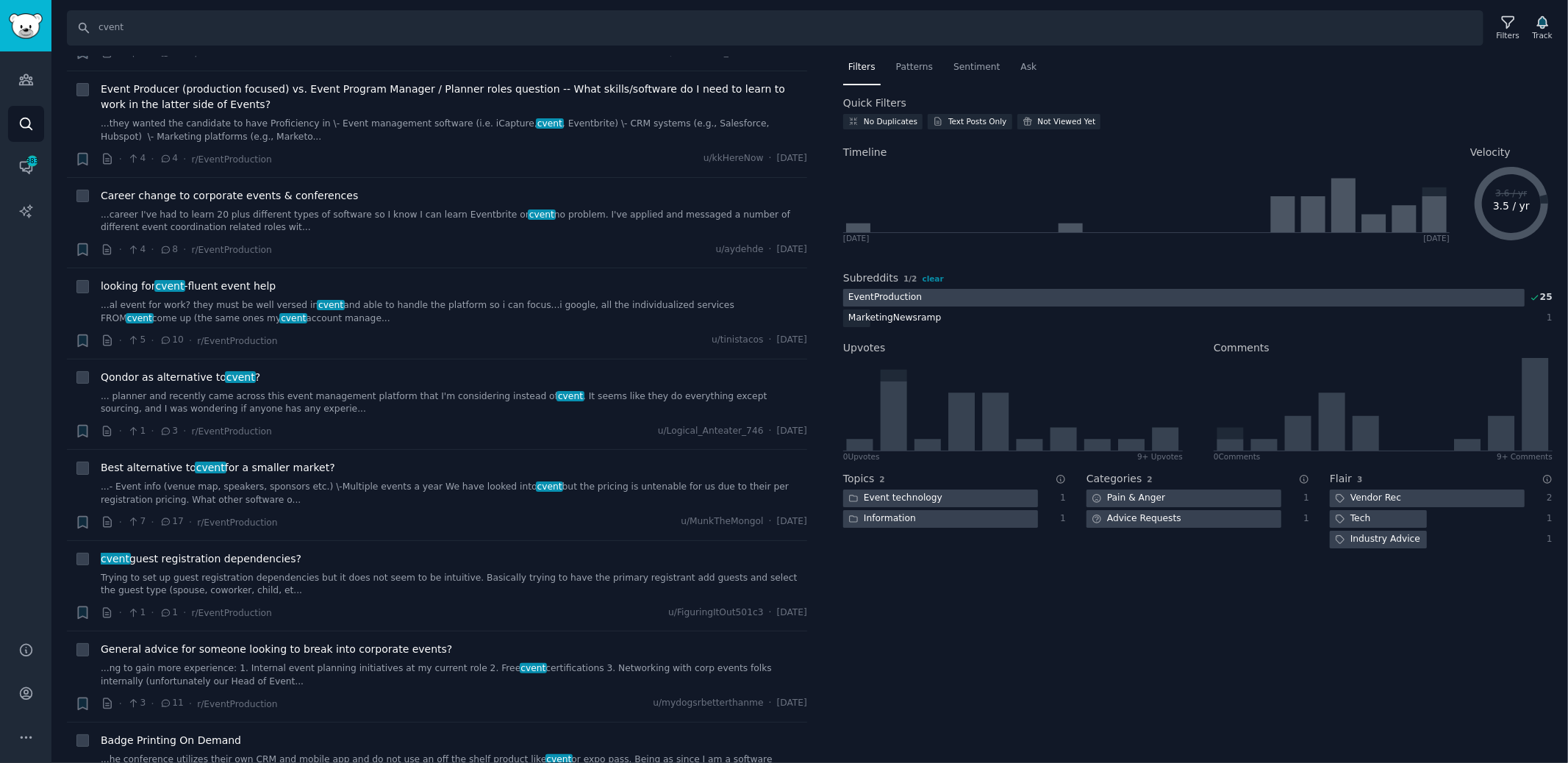
scroll to position [721, 0]
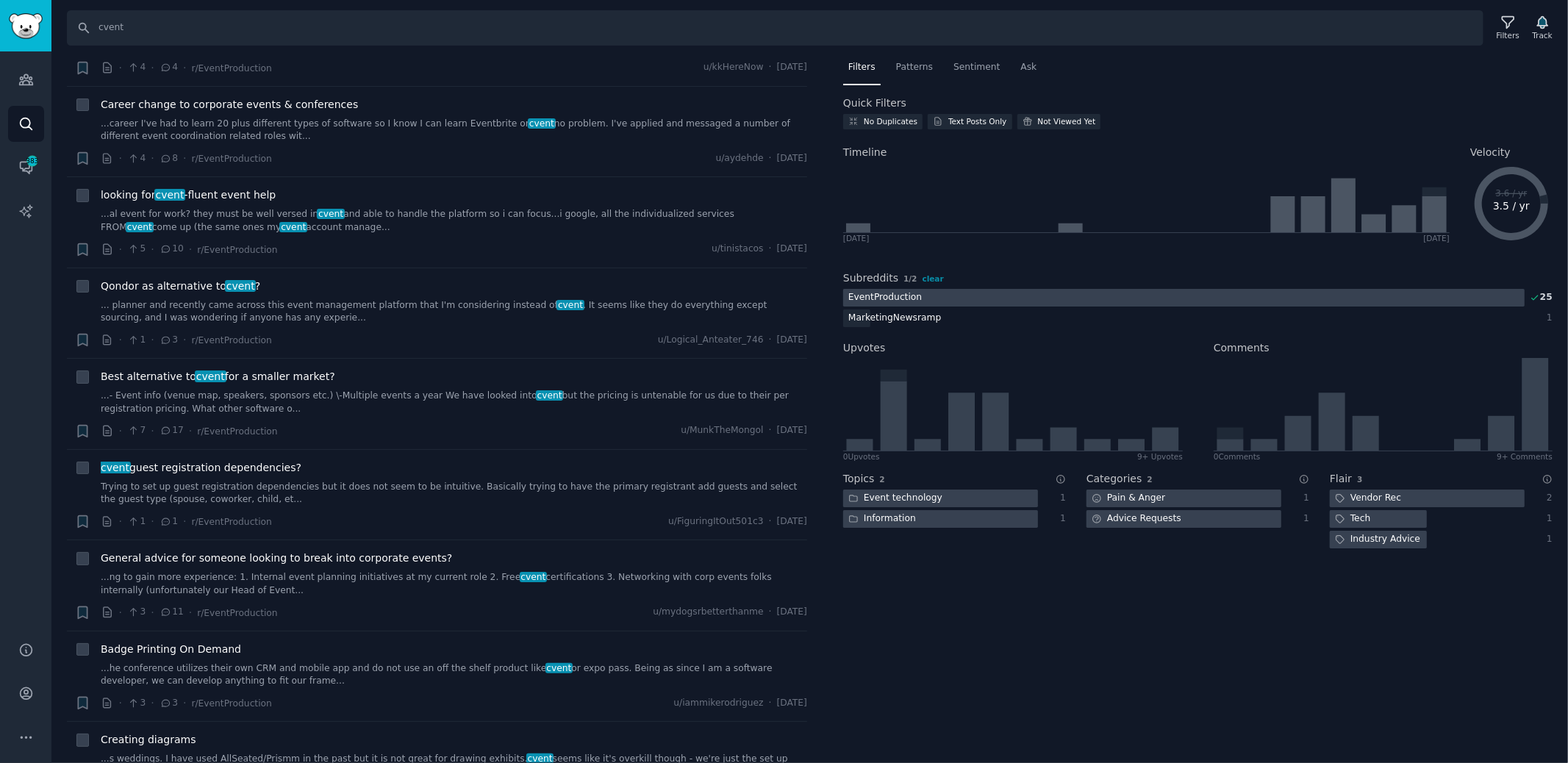
click at [937, 282] on span "1 / 2 clear" at bounding box center [924, 279] width 40 height 10
click at [934, 276] on span "clear" at bounding box center [934, 278] width 22 height 9
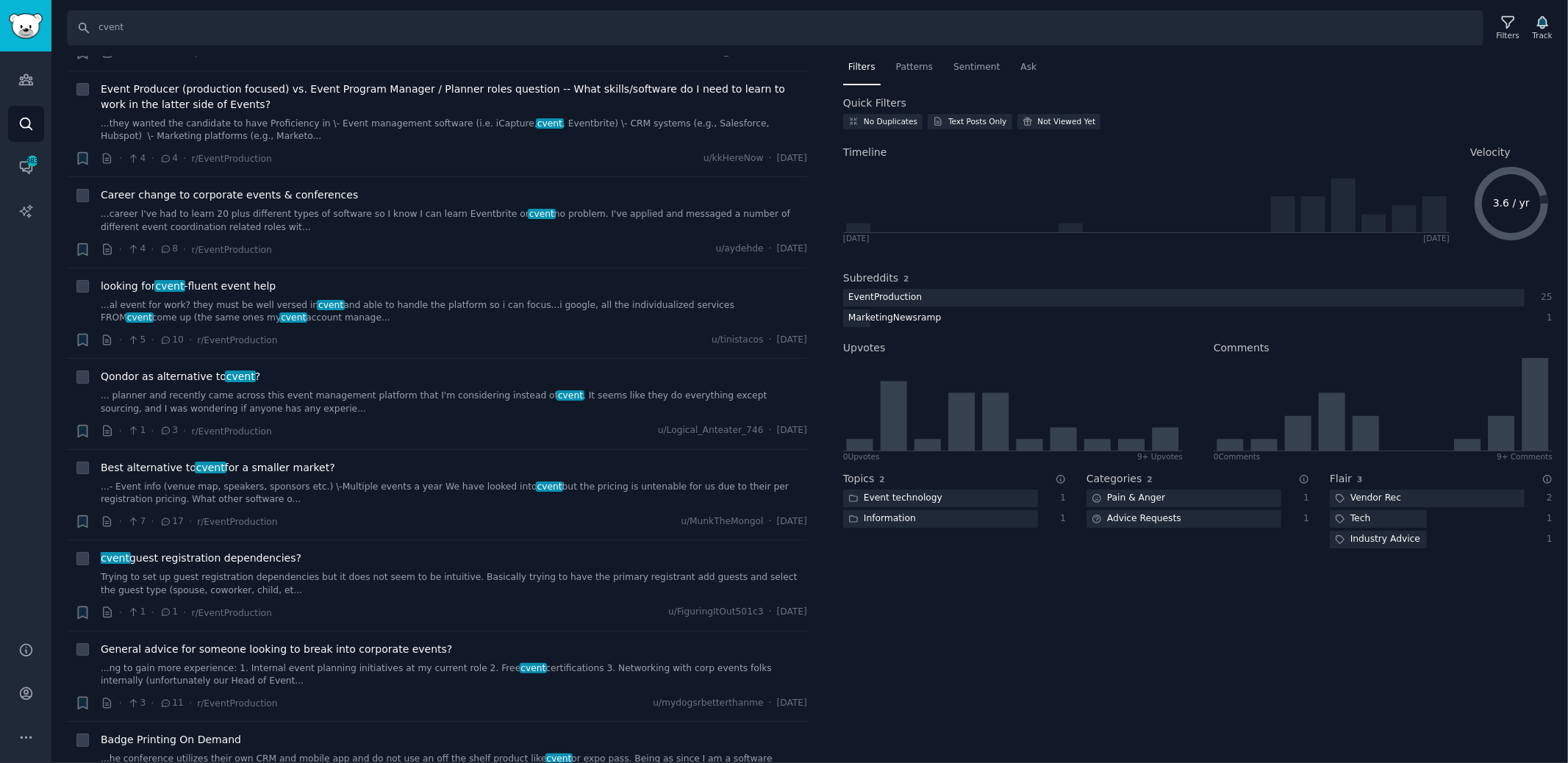
scroll to position [0, 0]
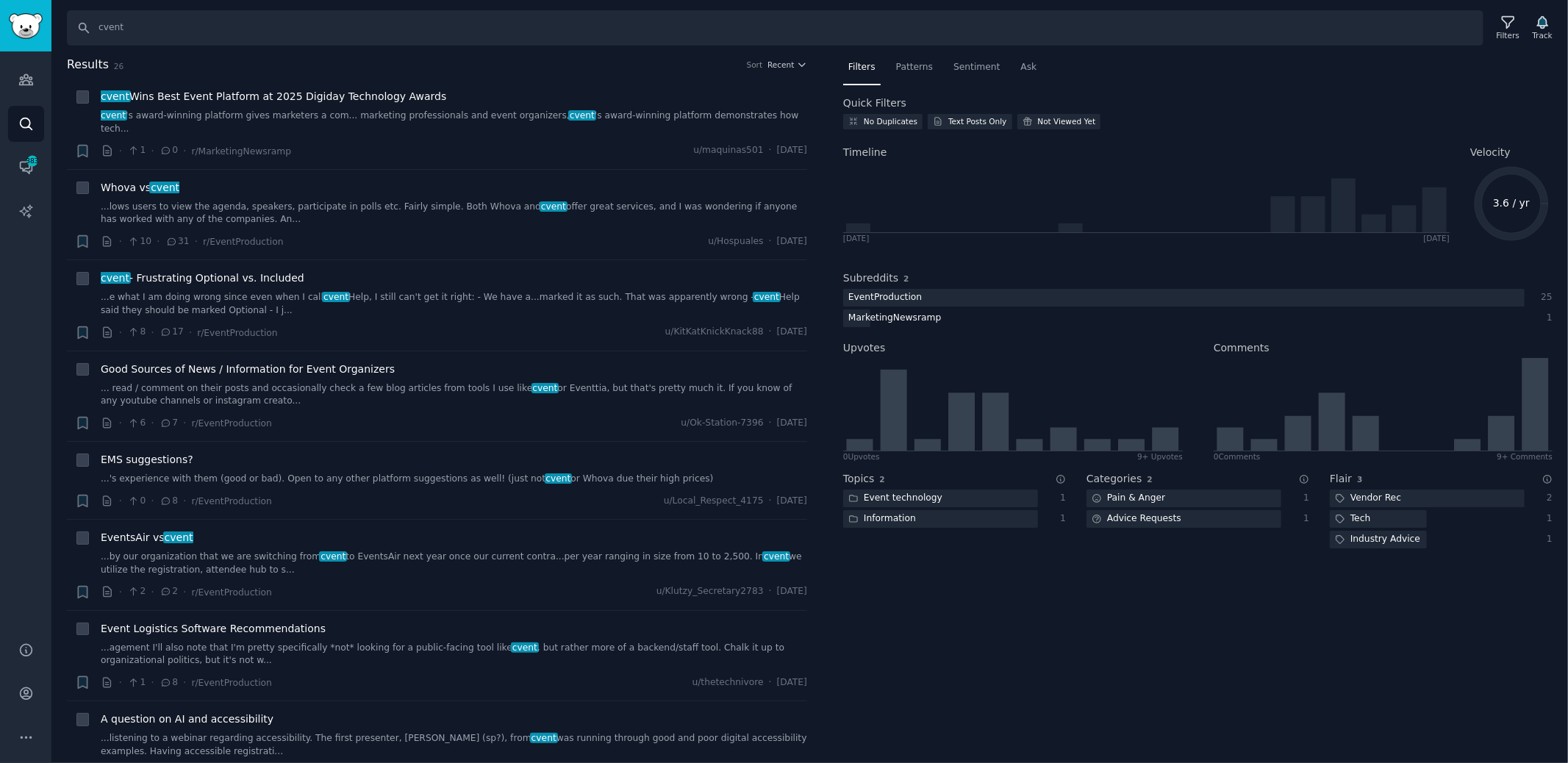
click at [255, 49] on div "Search cvent Filters Track Results 26 Sort Recent + cvent Wins Best Event Platf…" at bounding box center [810, 382] width 1516 height 763
